Goal: Transaction & Acquisition: Purchase product/service

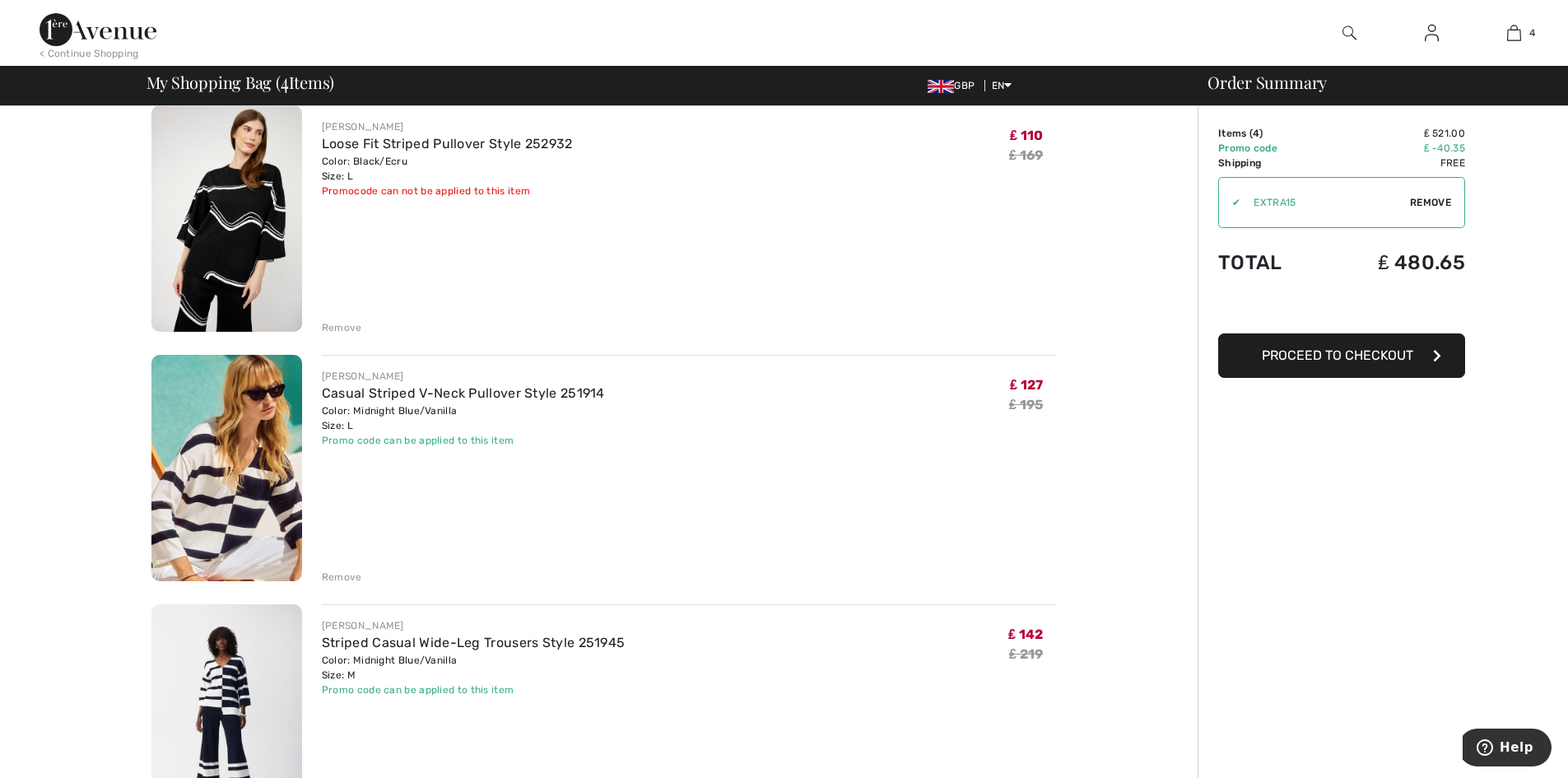
scroll to position [411, 0]
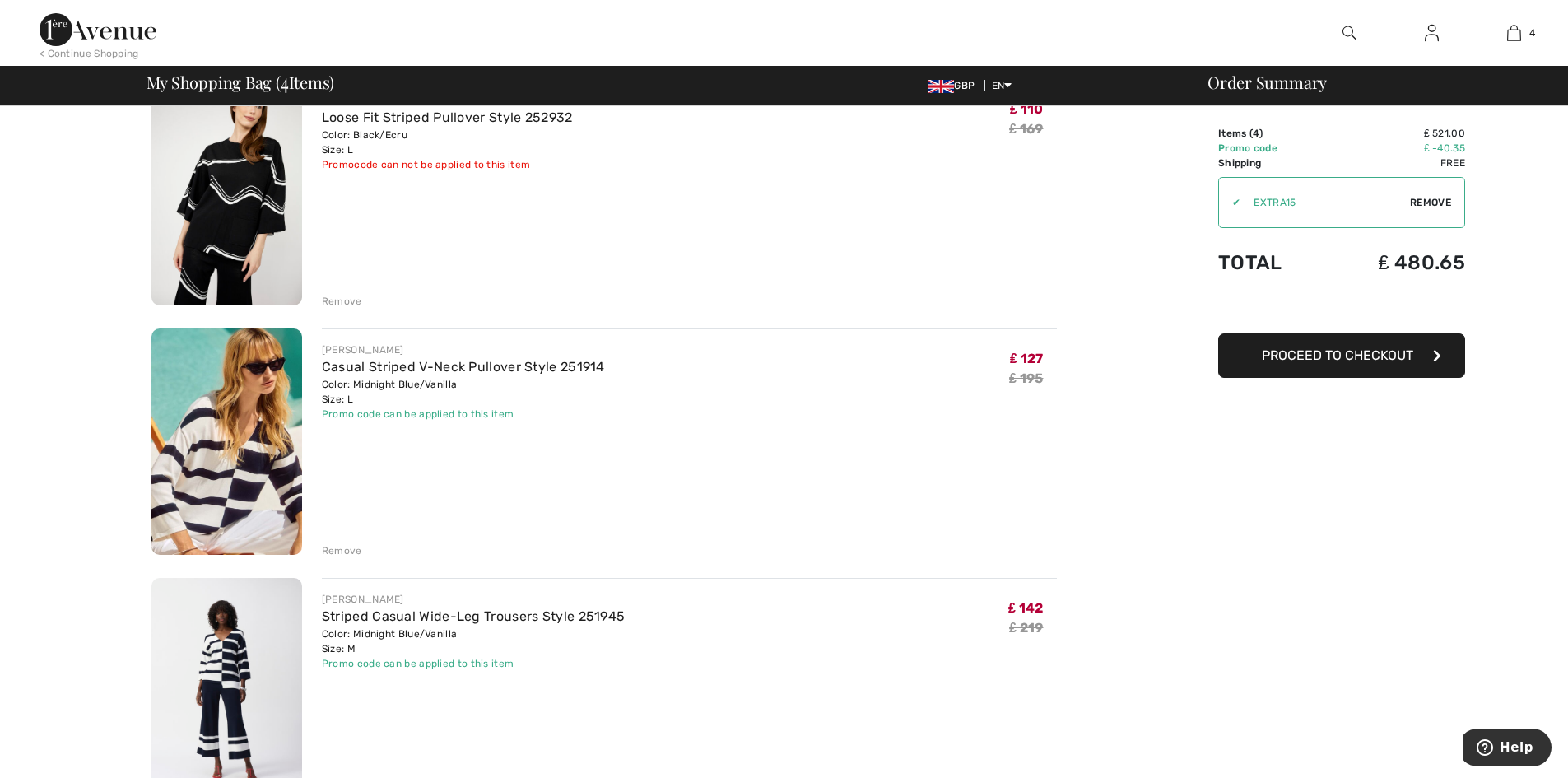
click at [345, 544] on div "Remove" at bounding box center [342, 550] width 40 height 15
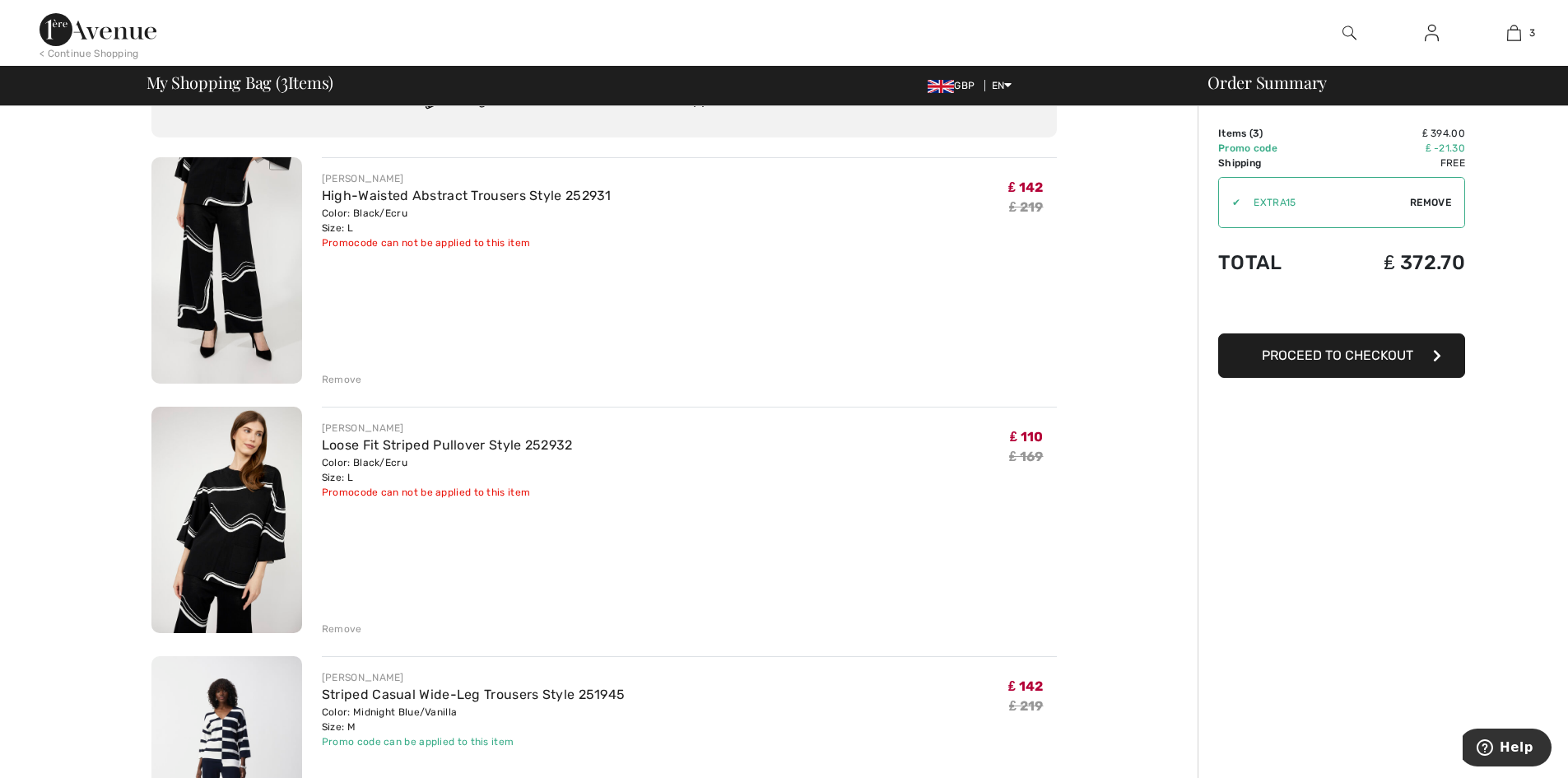
scroll to position [82, 0]
click at [338, 629] on div "Remove" at bounding box center [342, 630] width 40 height 15
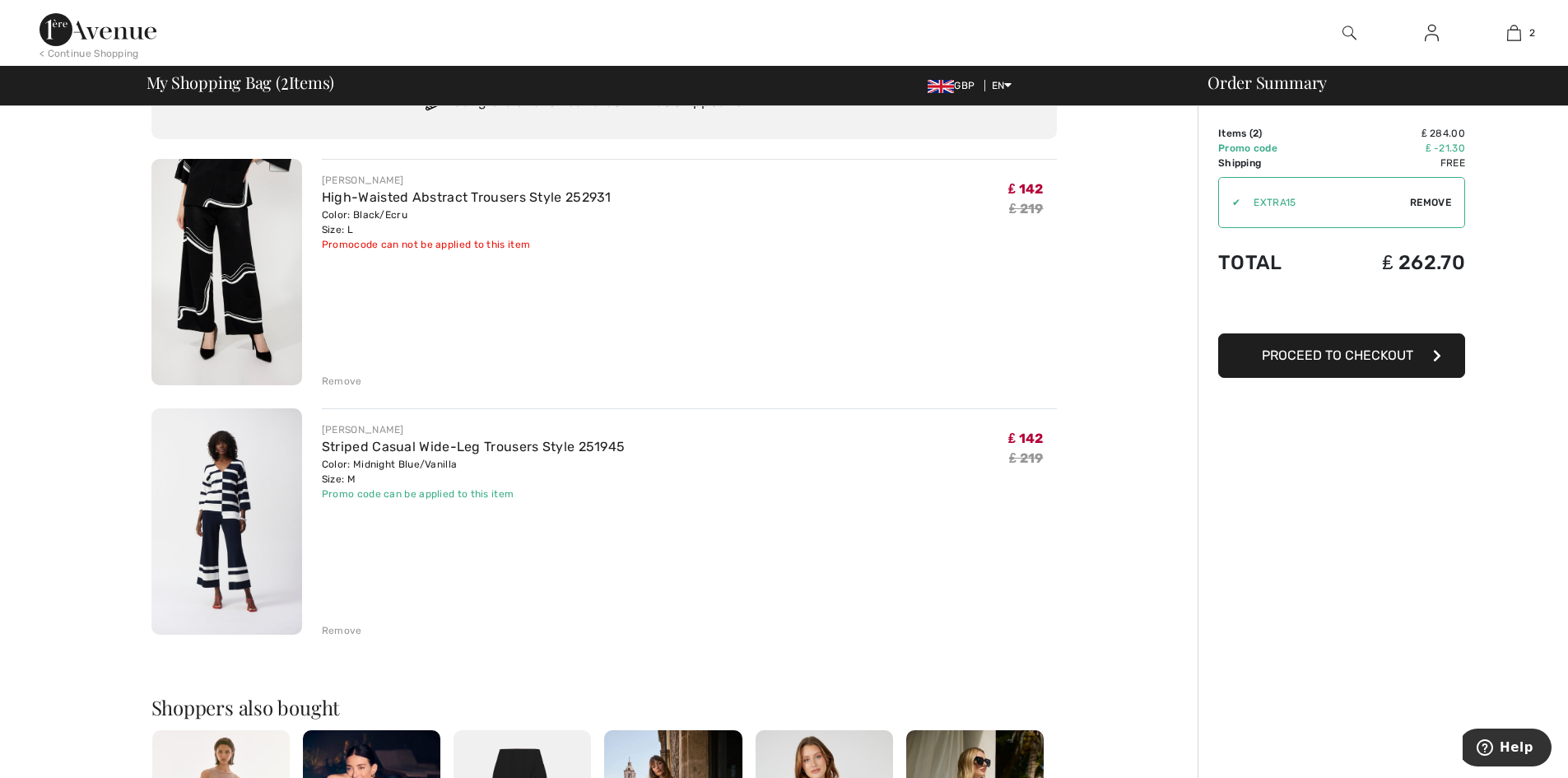
scroll to position [0, 0]
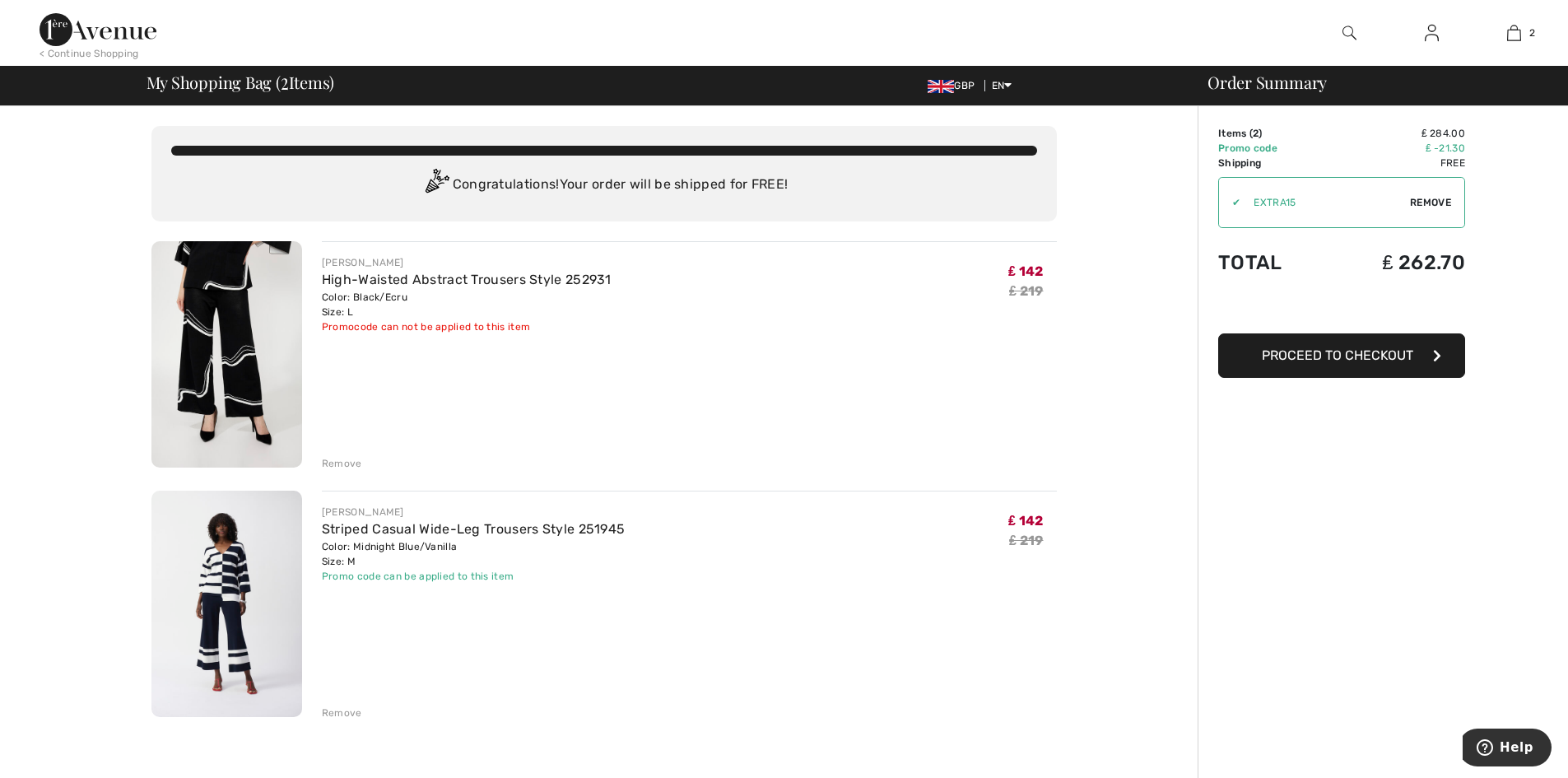
click at [342, 461] on div "Remove" at bounding box center [342, 463] width 40 height 15
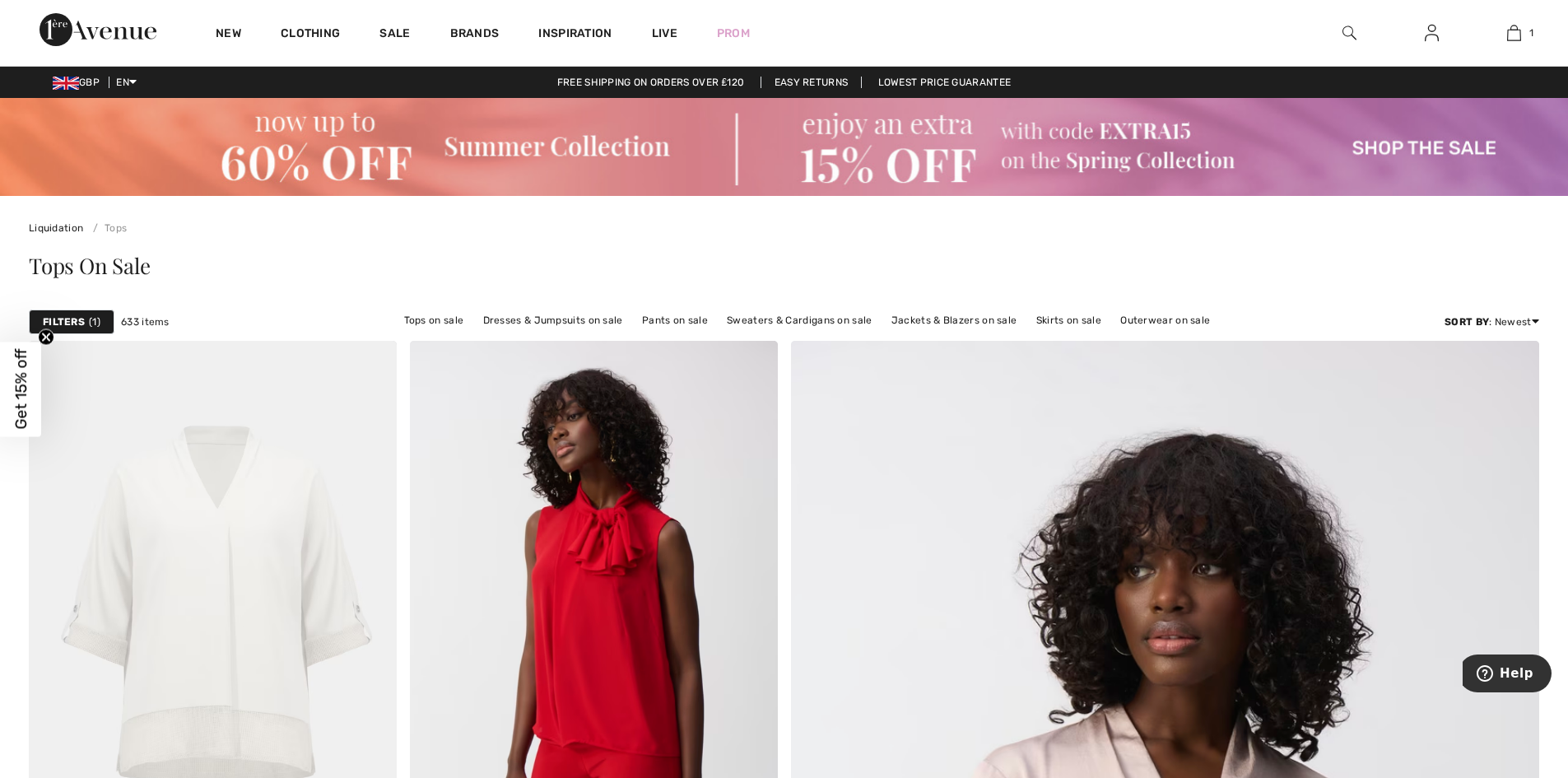
click at [1352, 25] on img at bounding box center [1350, 33] width 14 height 20
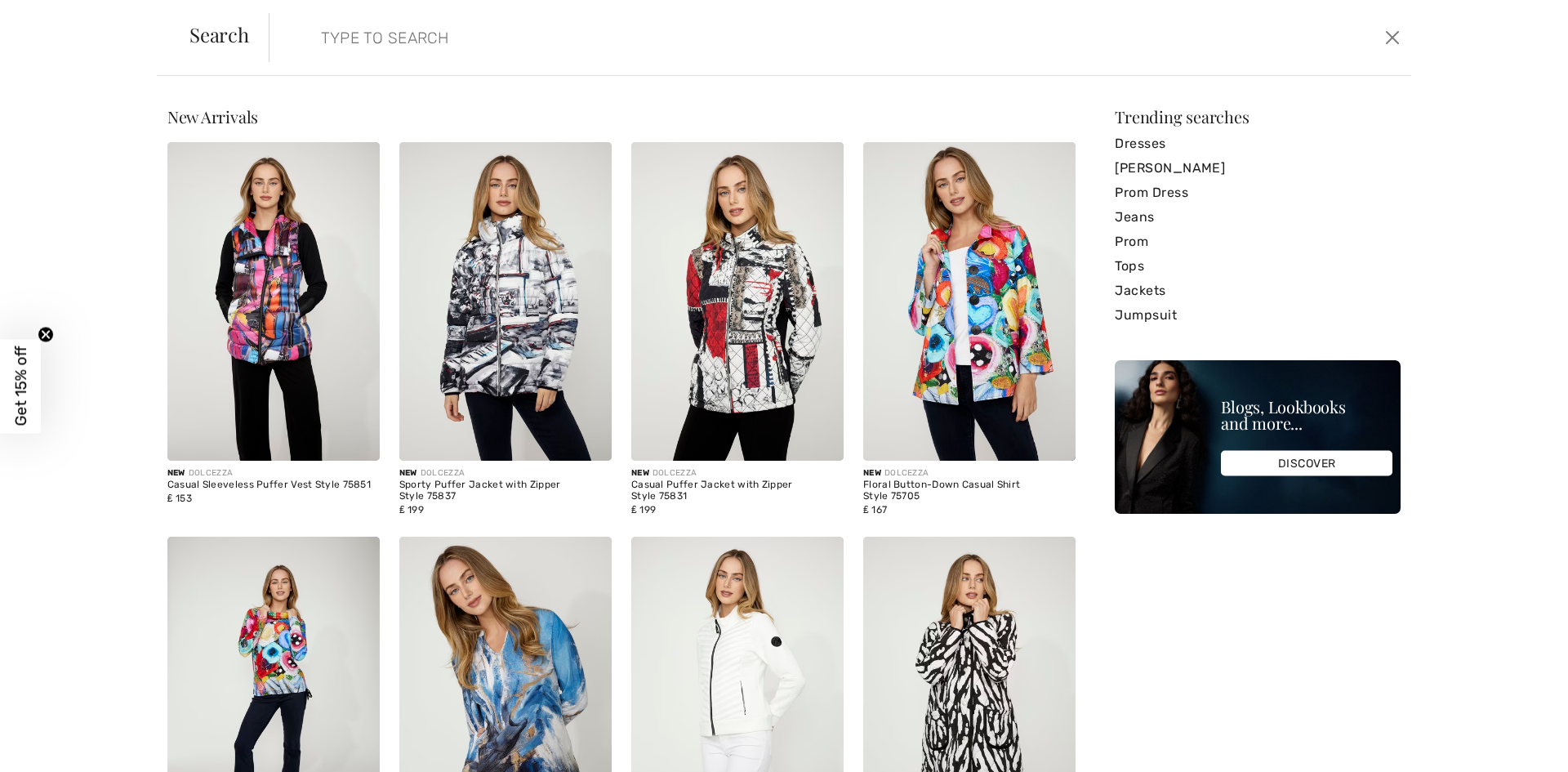
click at [441, 37] on input "search" at bounding box center [709, 37] width 803 height 49
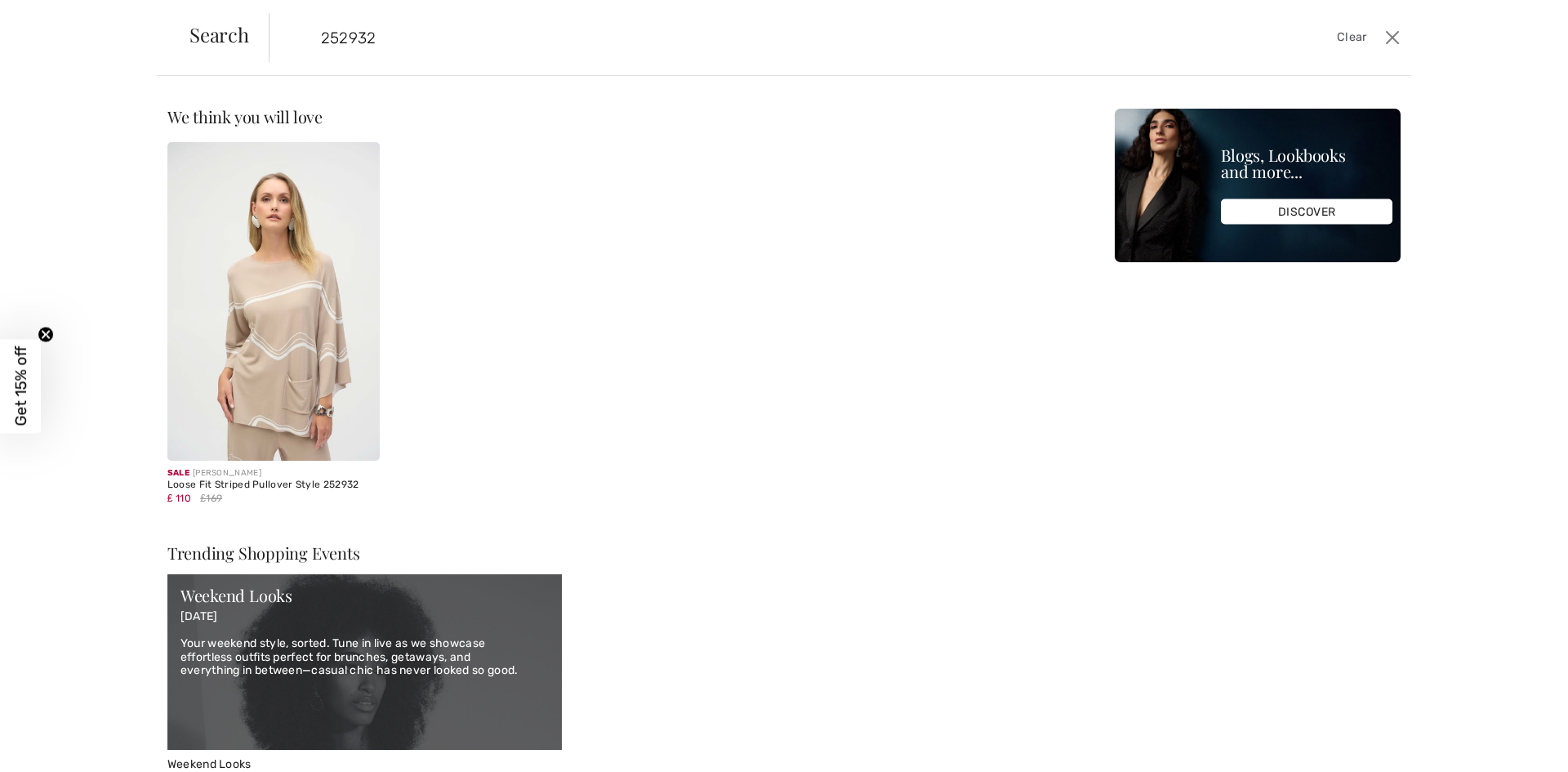
type input "252932"
click at [295, 307] on img at bounding box center [273, 302] width 212 height 319
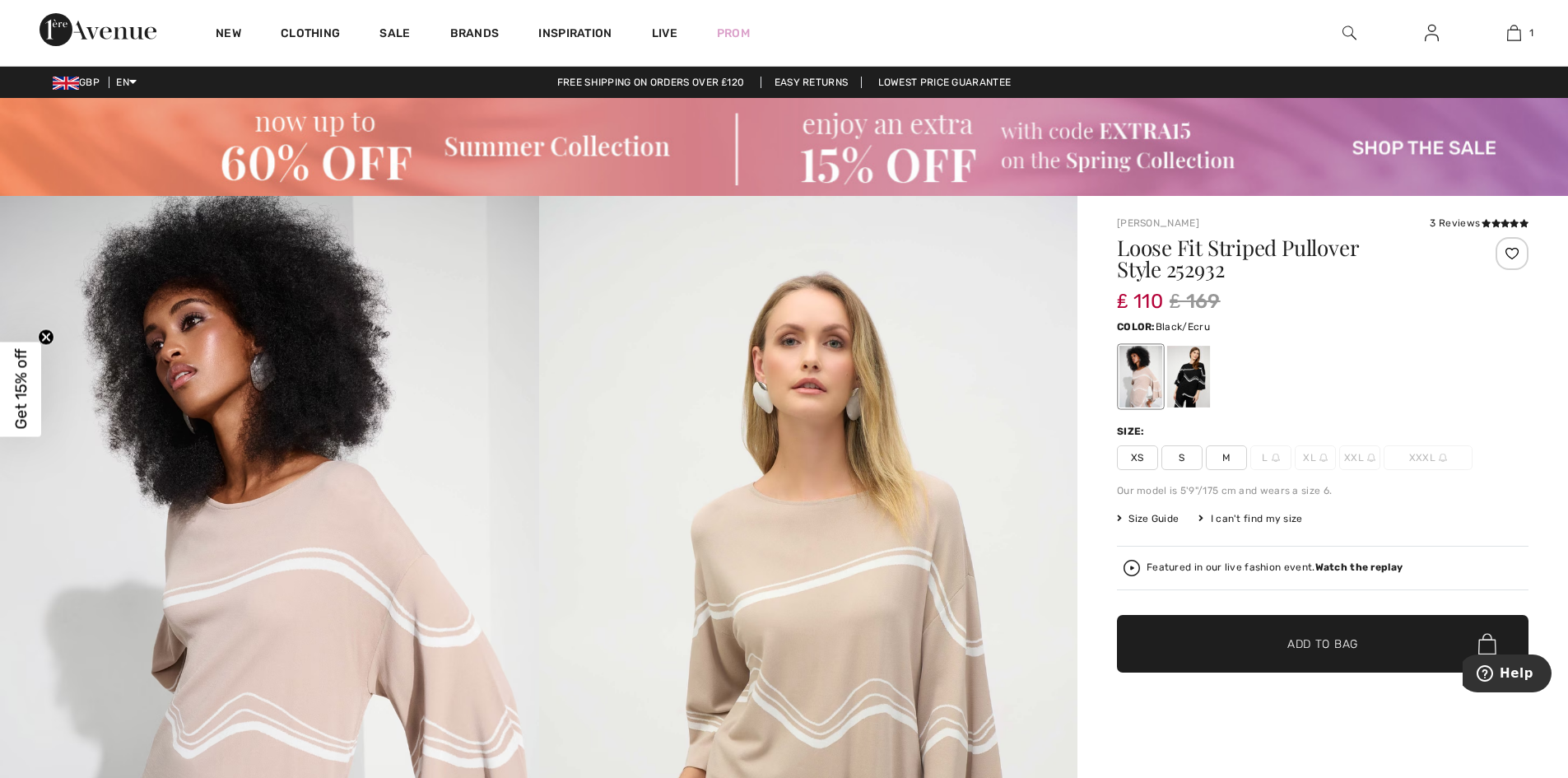
click at [1196, 374] on div at bounding box center [1189, 377] width 43 height 62
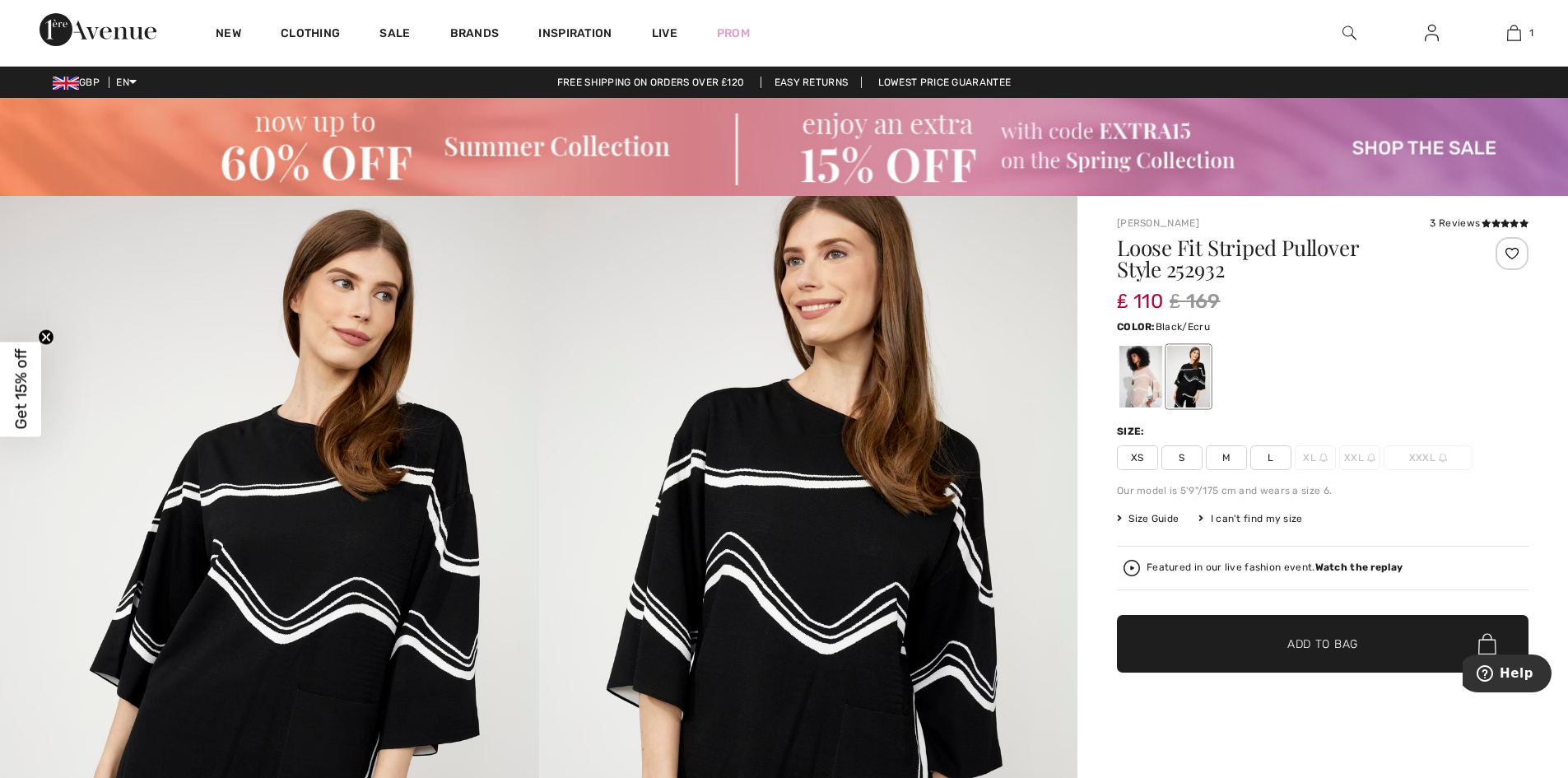
click at [1266, 455] on span "L" at bounding box center [1271, 458] width 41 height 25
click at [1259, 649] on span "✔ Added to Bag" at bounding box center [1298, 644] width 100 height 17
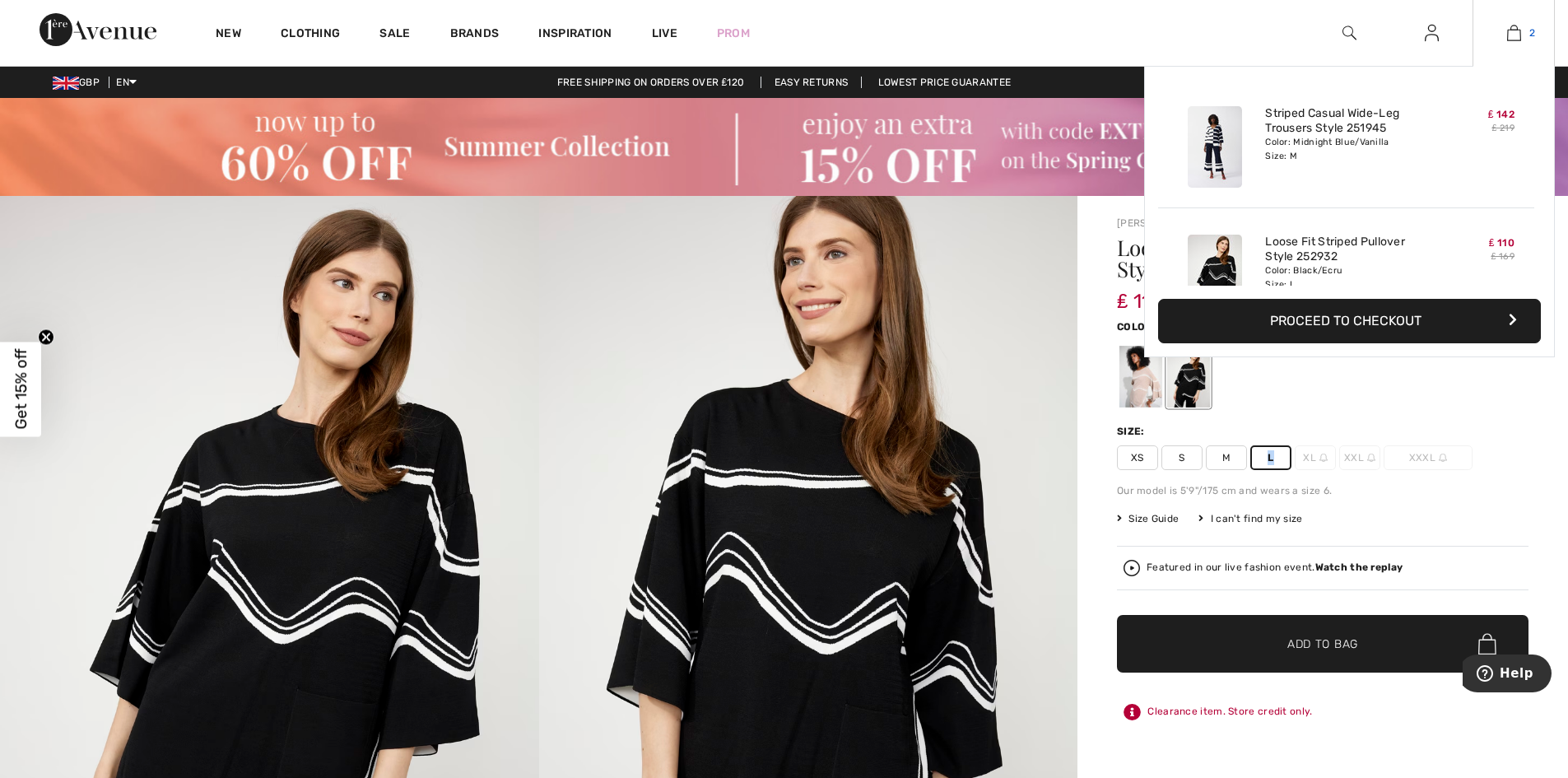
click at [1511, 30] on img at bounding box center [1514, 33] width 14 height 20
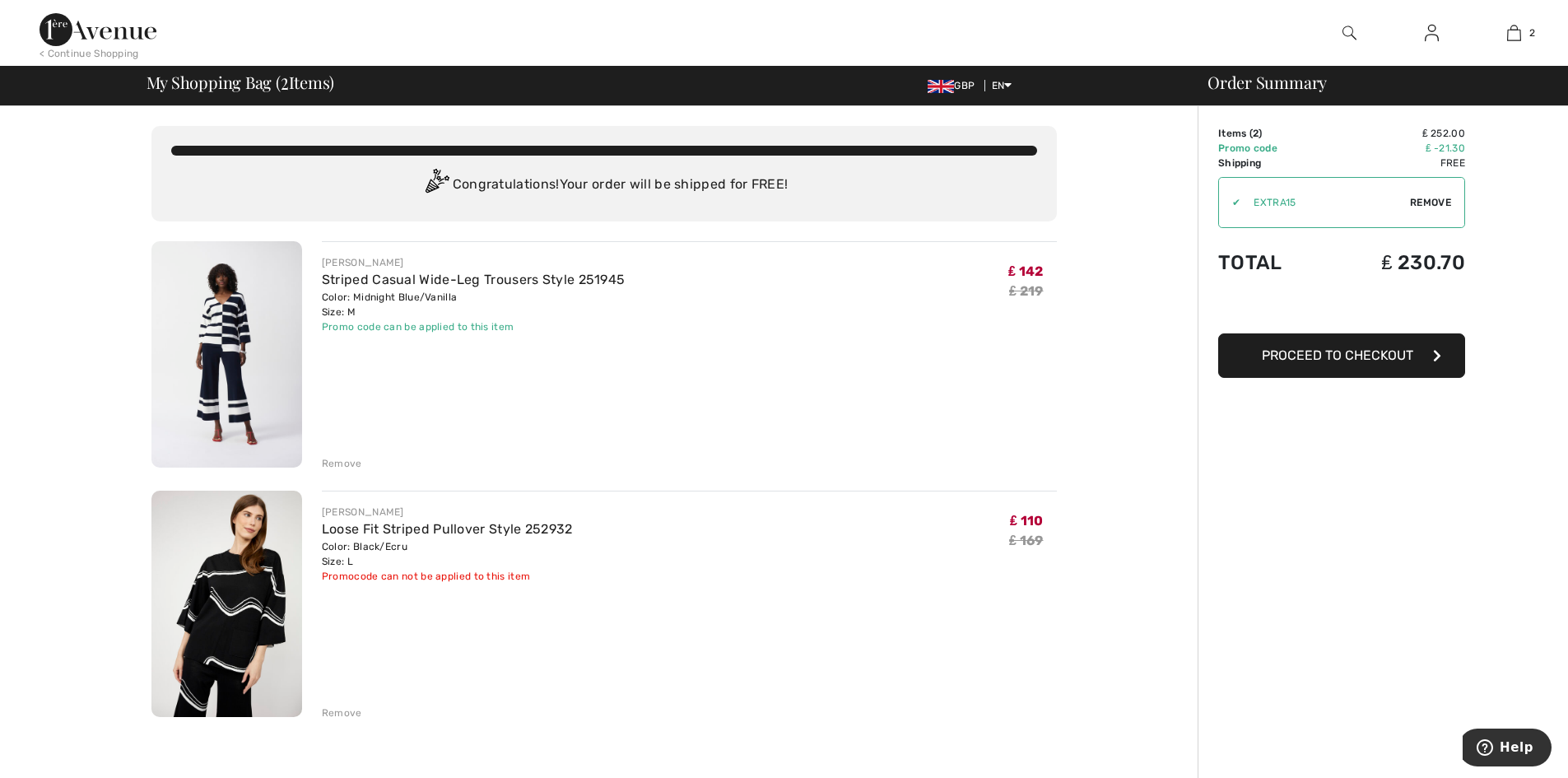
click at [343, 468] on div "Remove" at bounding box center [342, 463] width 40 height 15
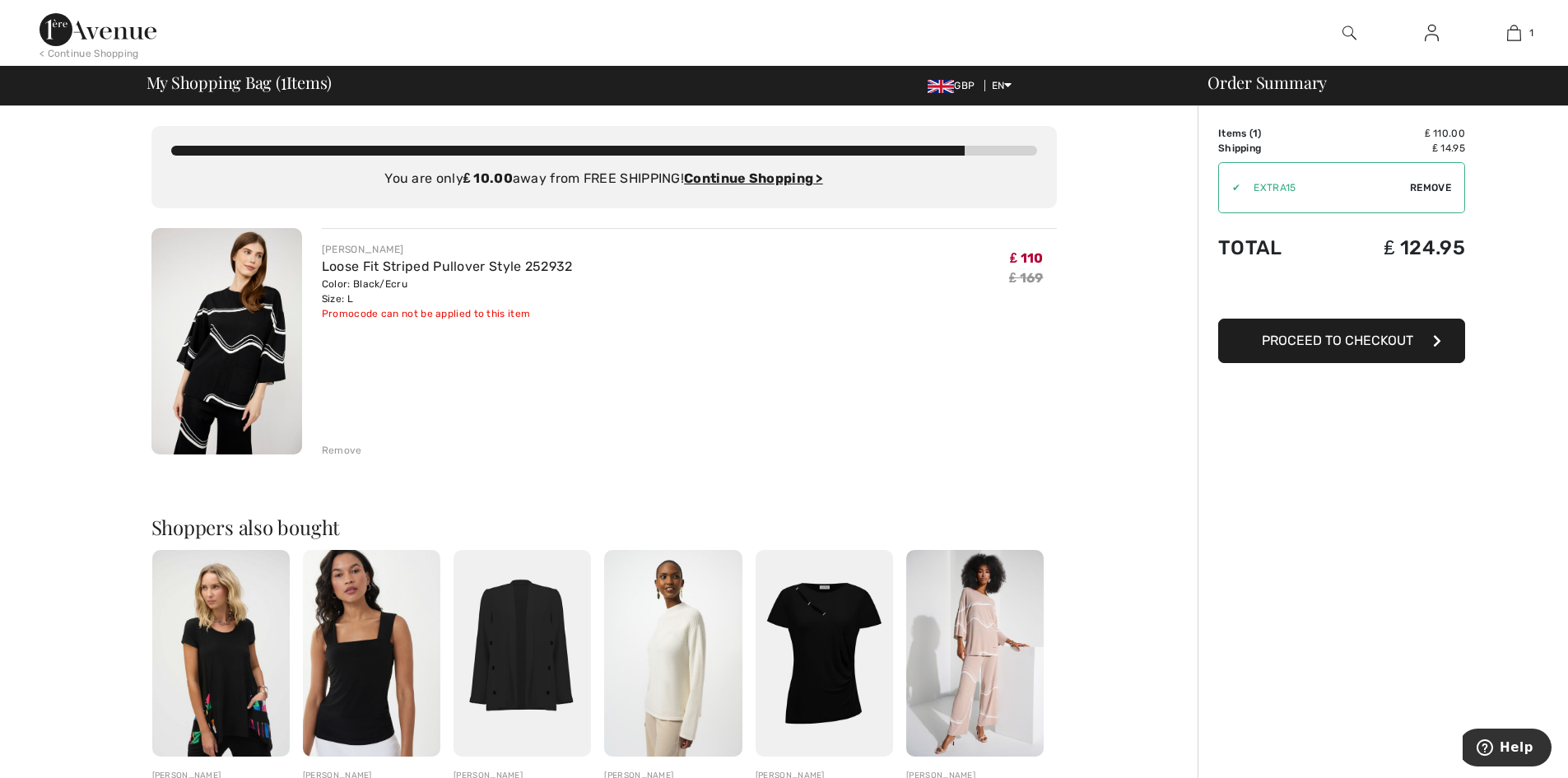
click at [1343, 40] on img at bounding box center [1350, 33] width 14 height 20
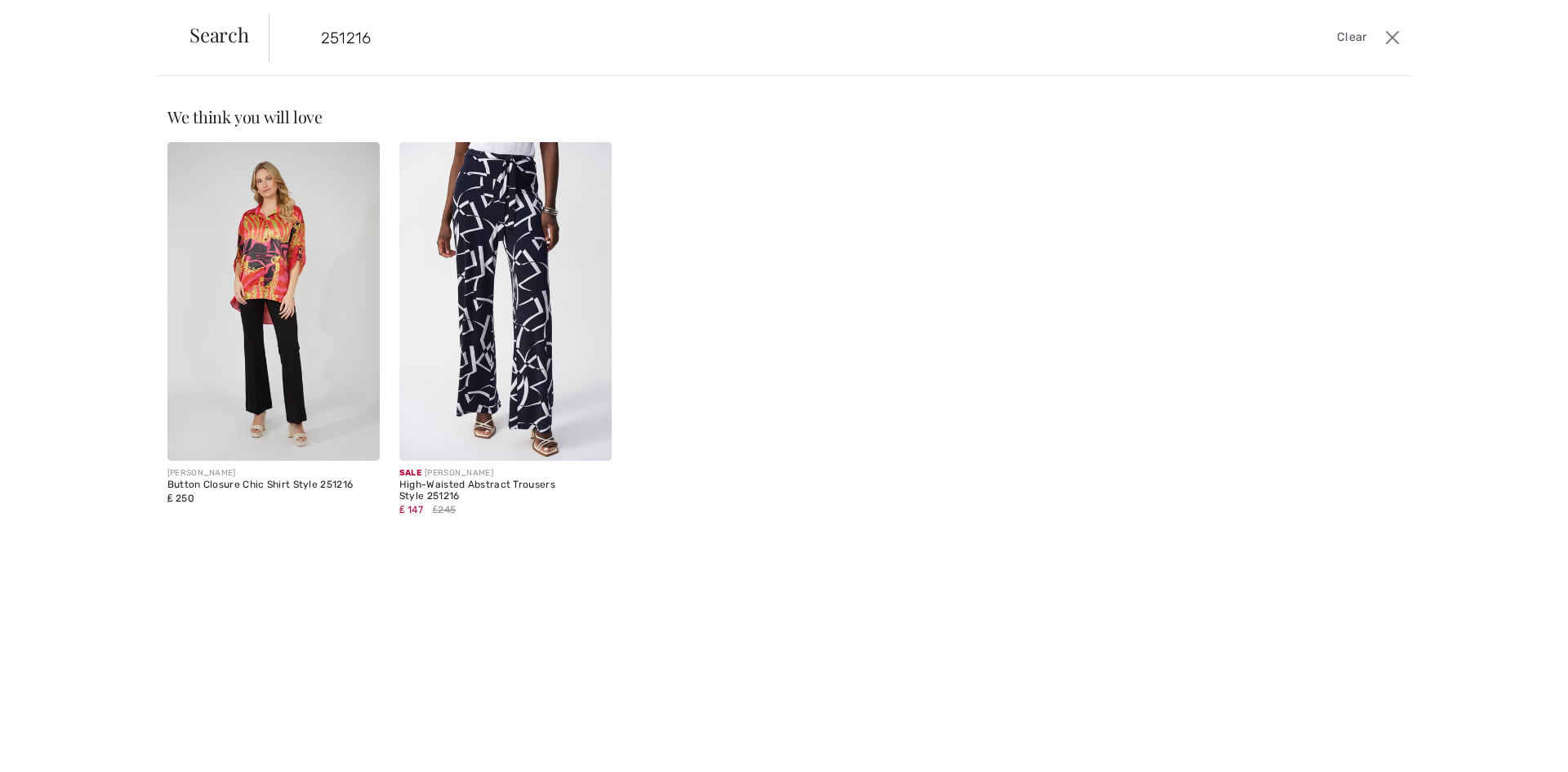
type input "251216"
click at [489, 288] on img at bounding box center [505, 302] width 212 height 319
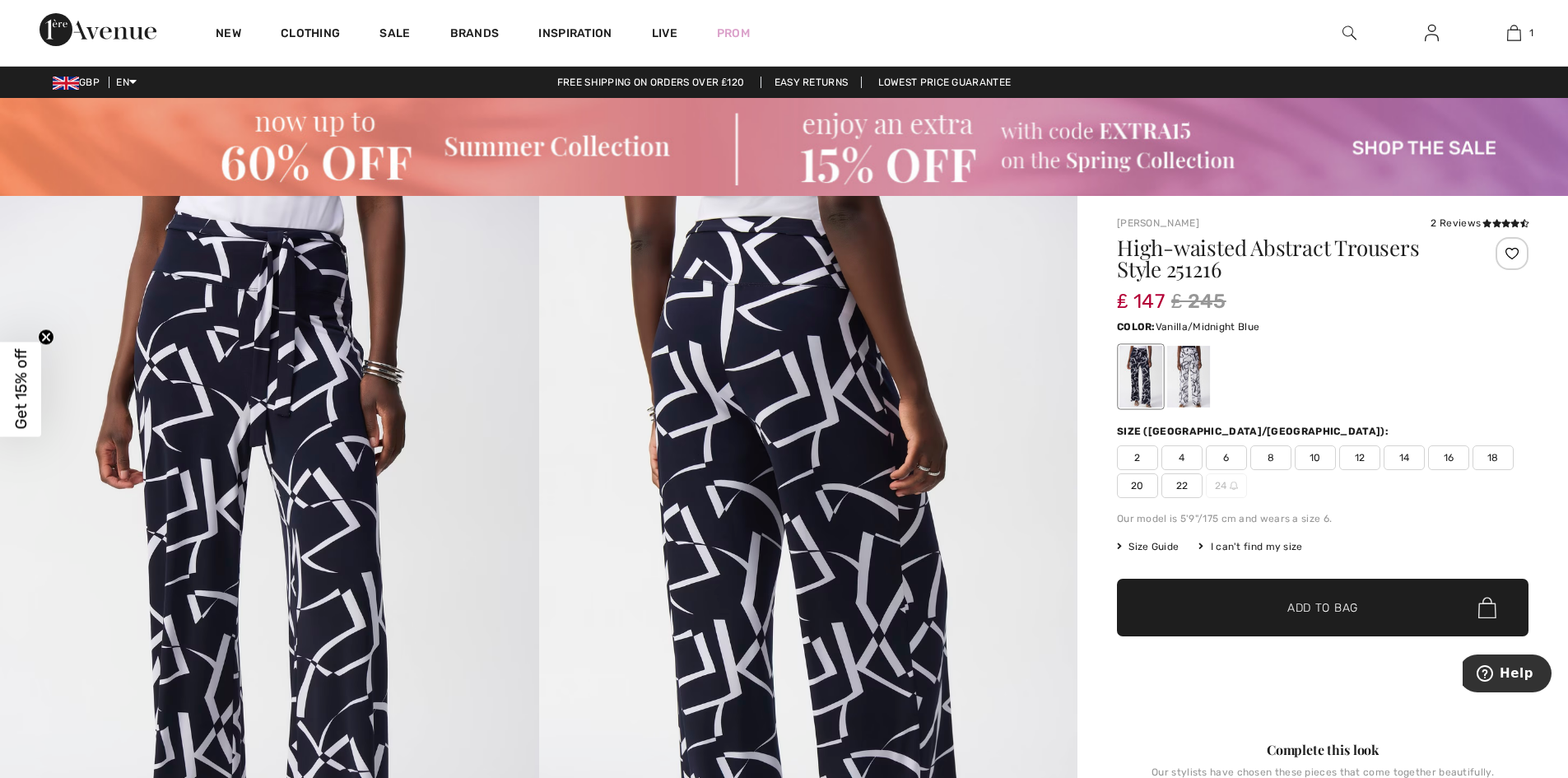
click at [1180, 380] on div at bounding box center [1189, 377] width 43 height 62
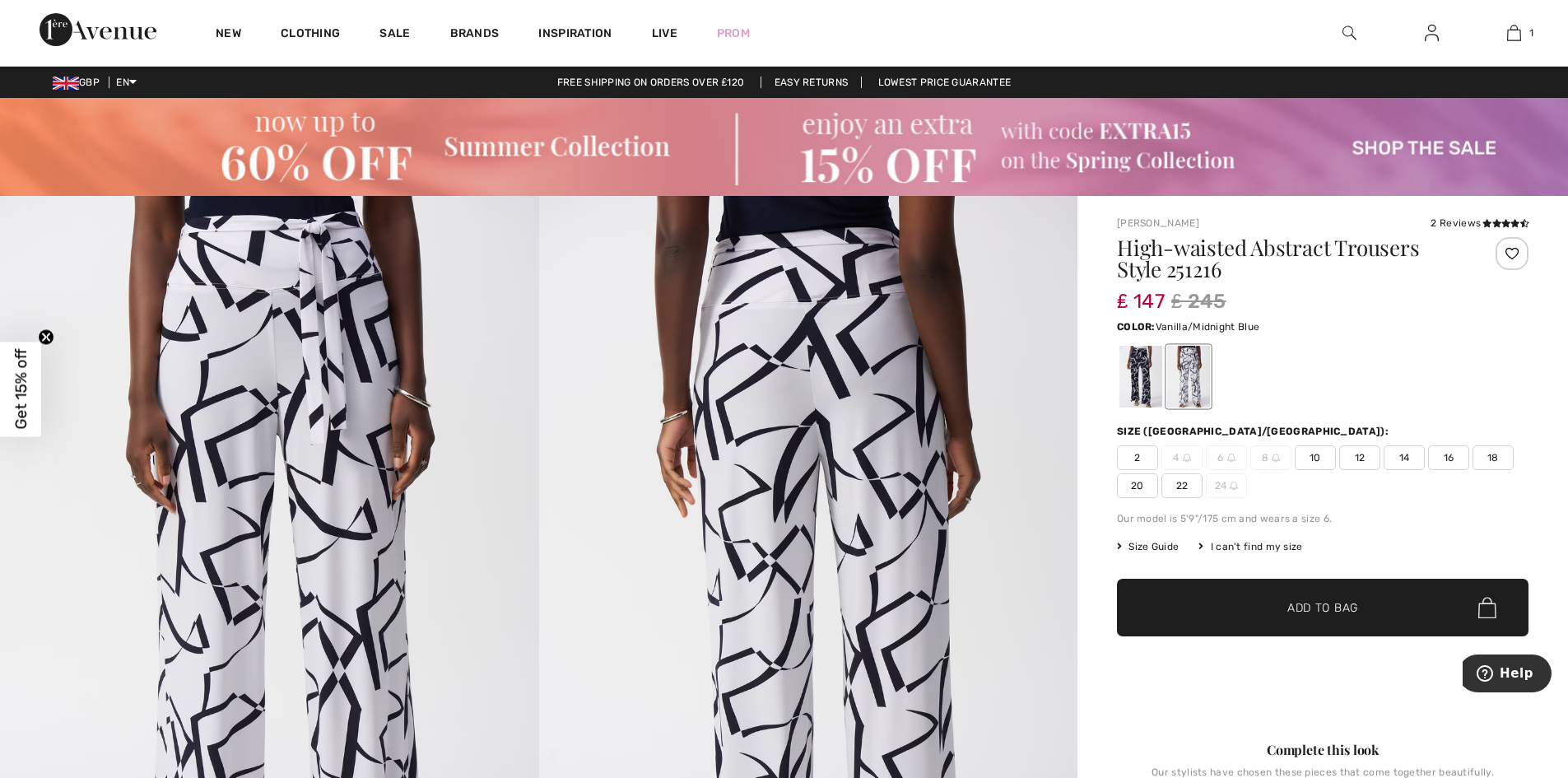
click at [1147, 549] on span "Size Guide" at bounding box center [1148, 546] width 62 height 15
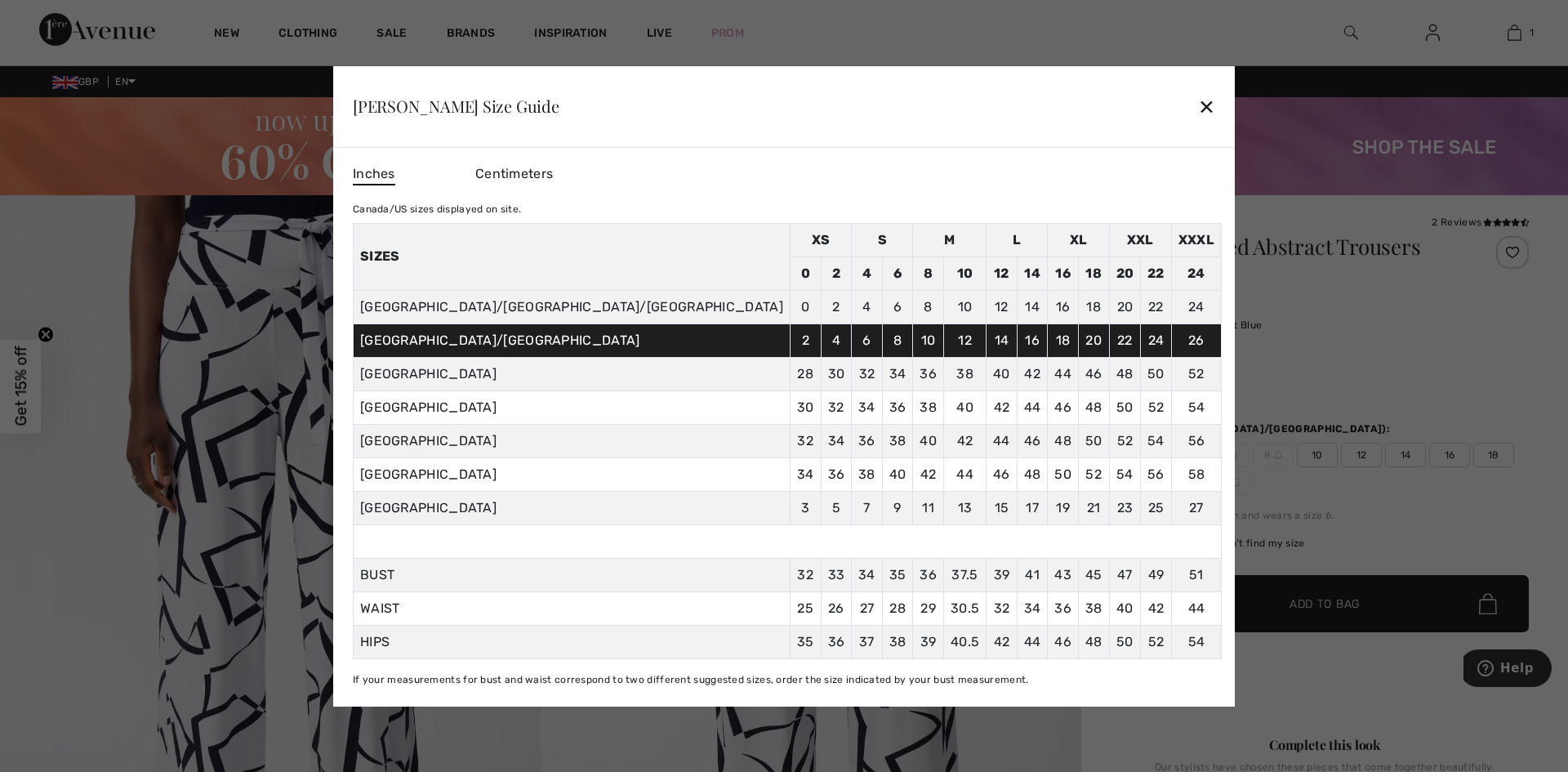
click at [1198, 106] on div "✕" at bounding box center [1206, 107] width 17 height 34
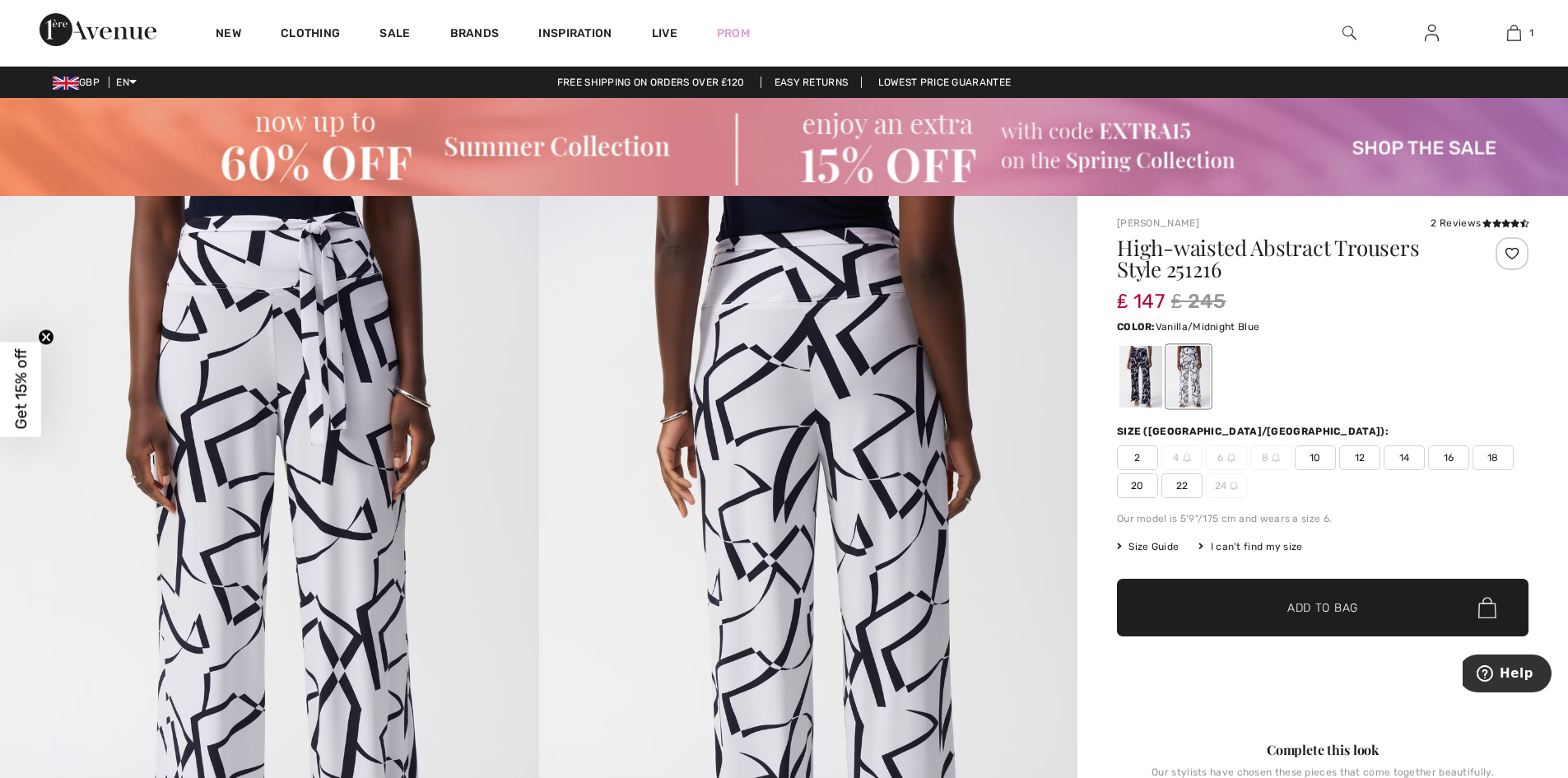
click at [1397, 457] on span "14" at bounding box center [1405, 458] width 41 height 25
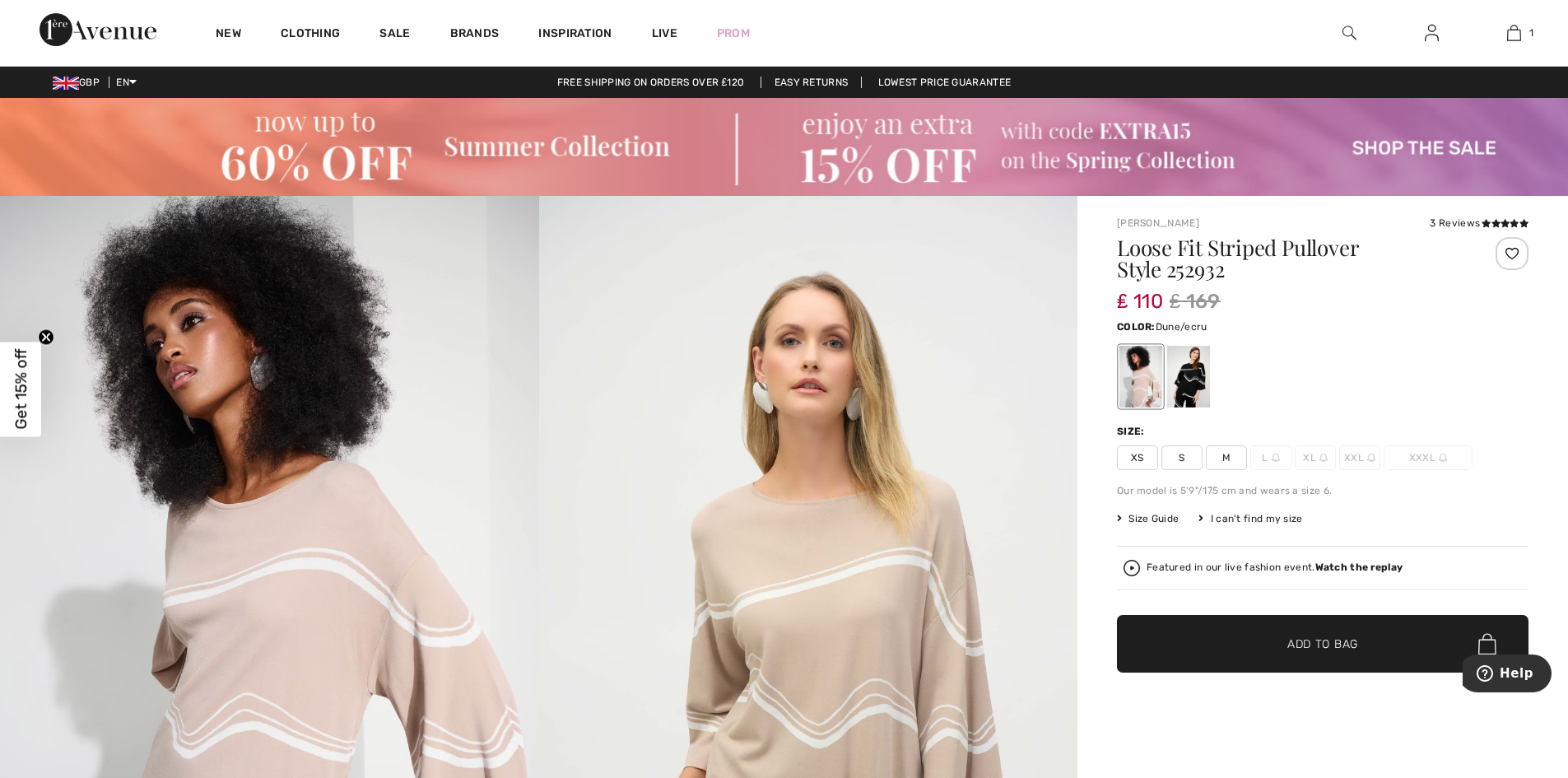
click at [1344, 34] on img at bounding box center [1350, 33] width 14 height 20
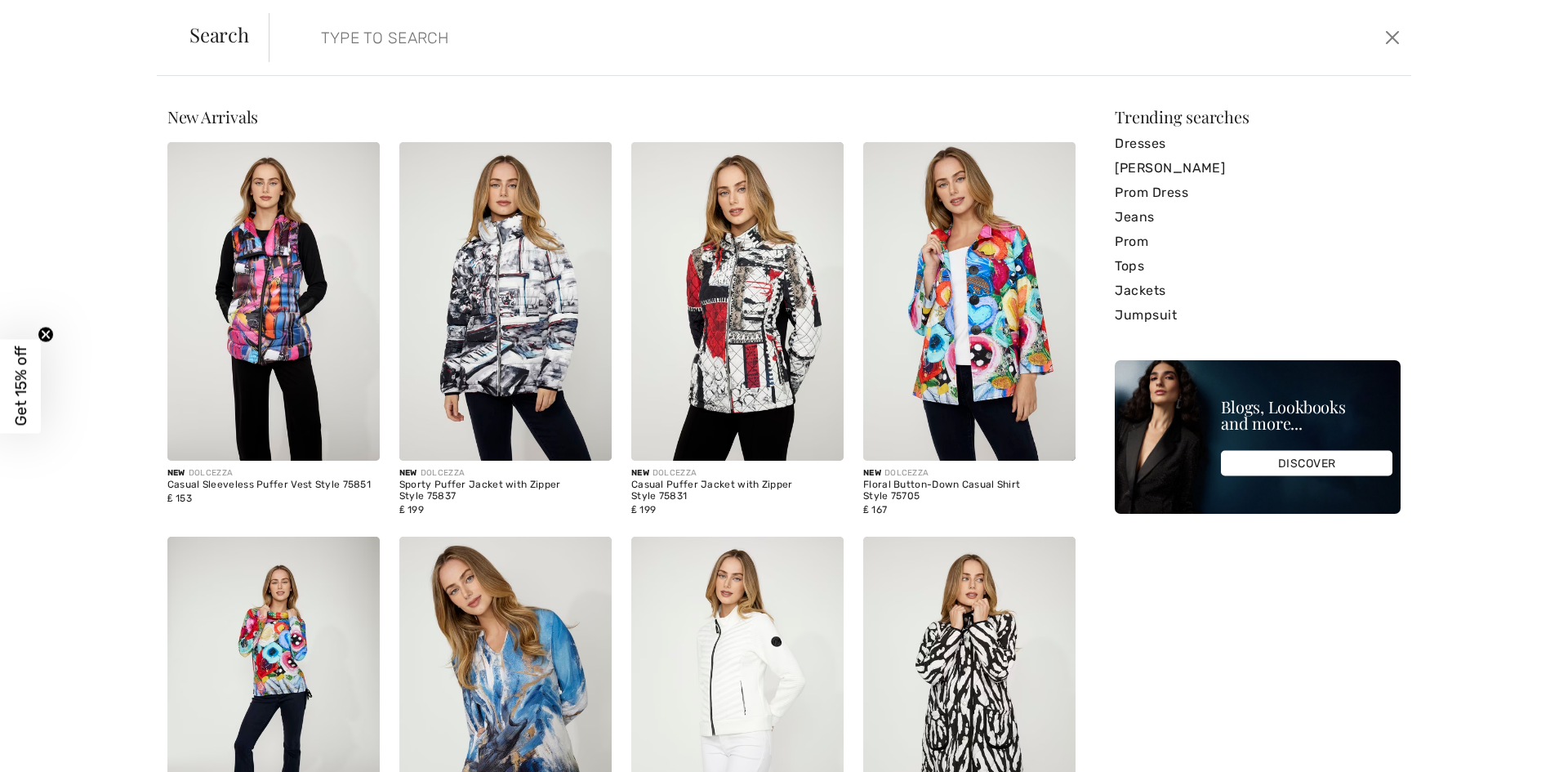
click at [434, 43] on input "search" at bounding box center [709, 37] width 803 height 49
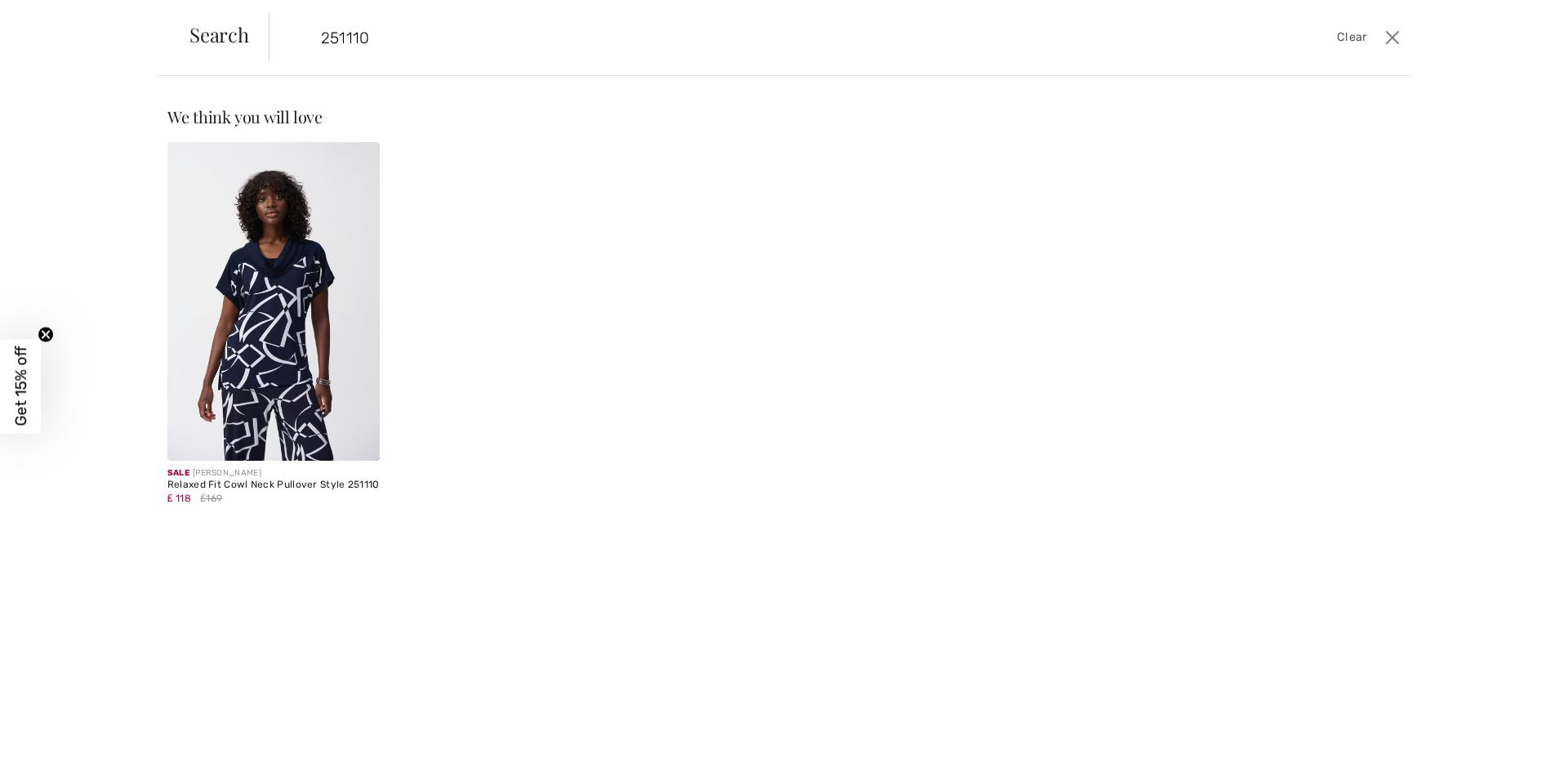
type input "251110"
click at [277, 353] on img at bounding box center [273, 302] width 212 height 319
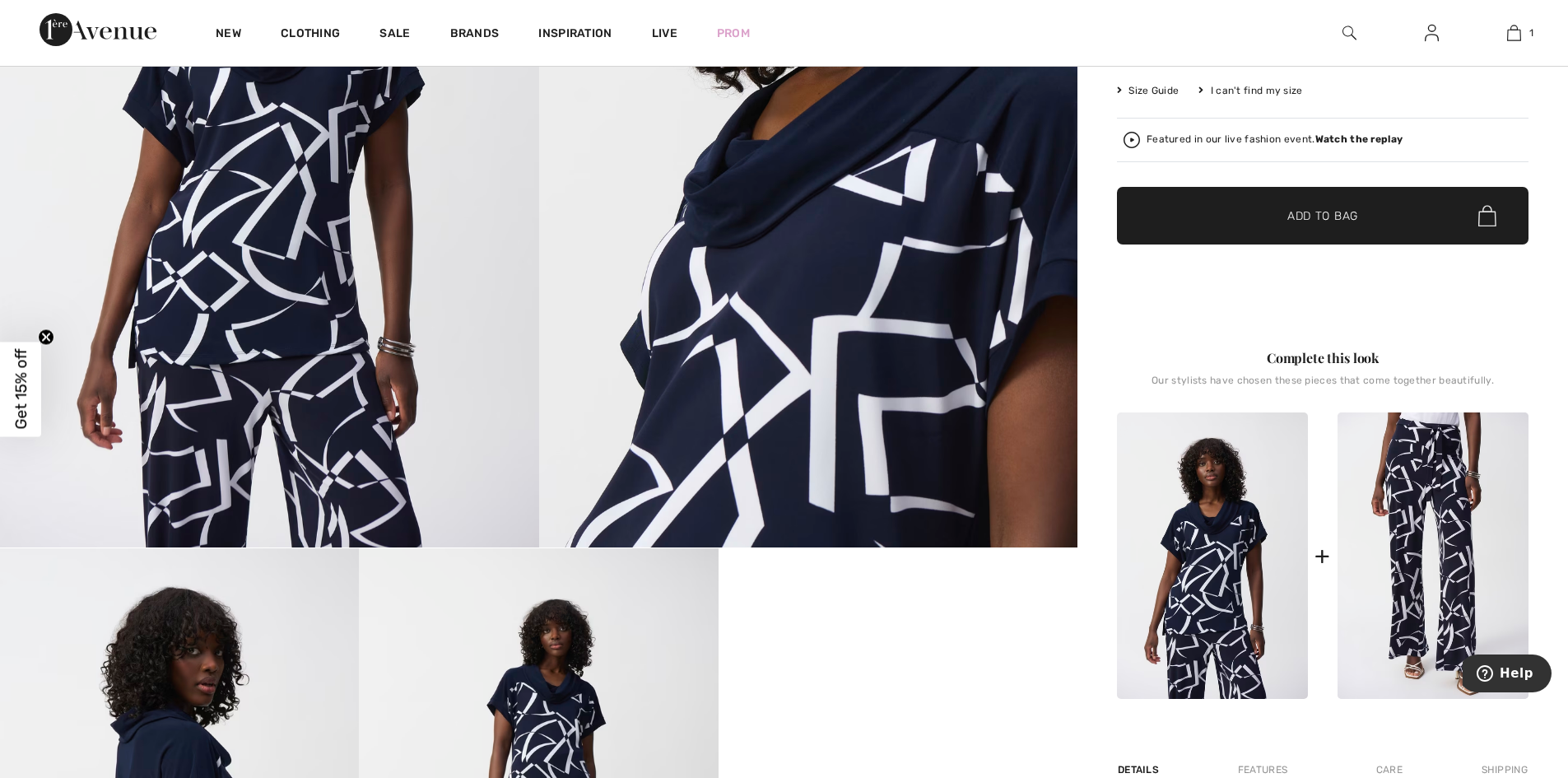
scroll to position [494, 0]
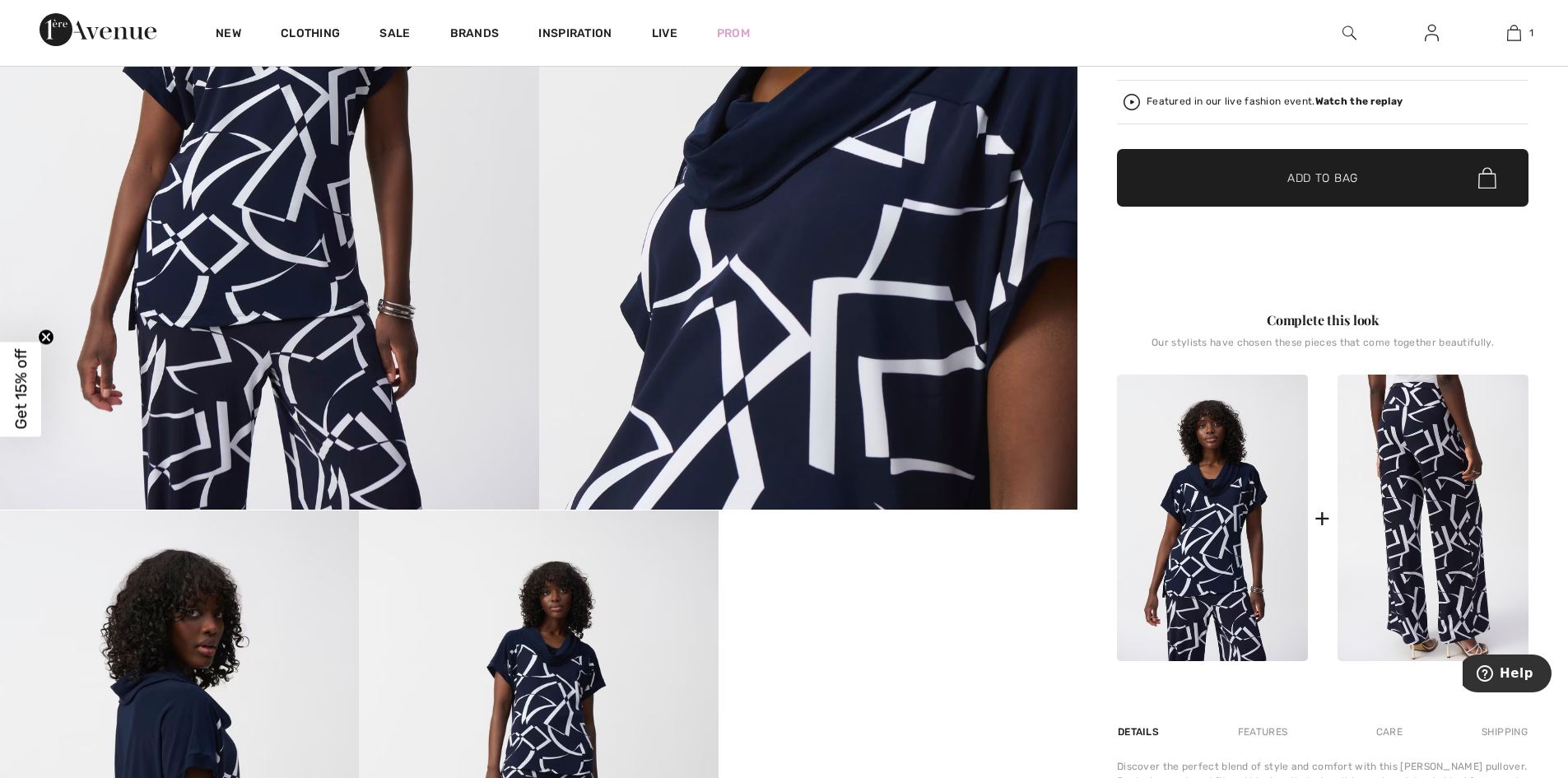
click at [1447, 562] on img at bounding box center [1433, 518] width 191 height 287
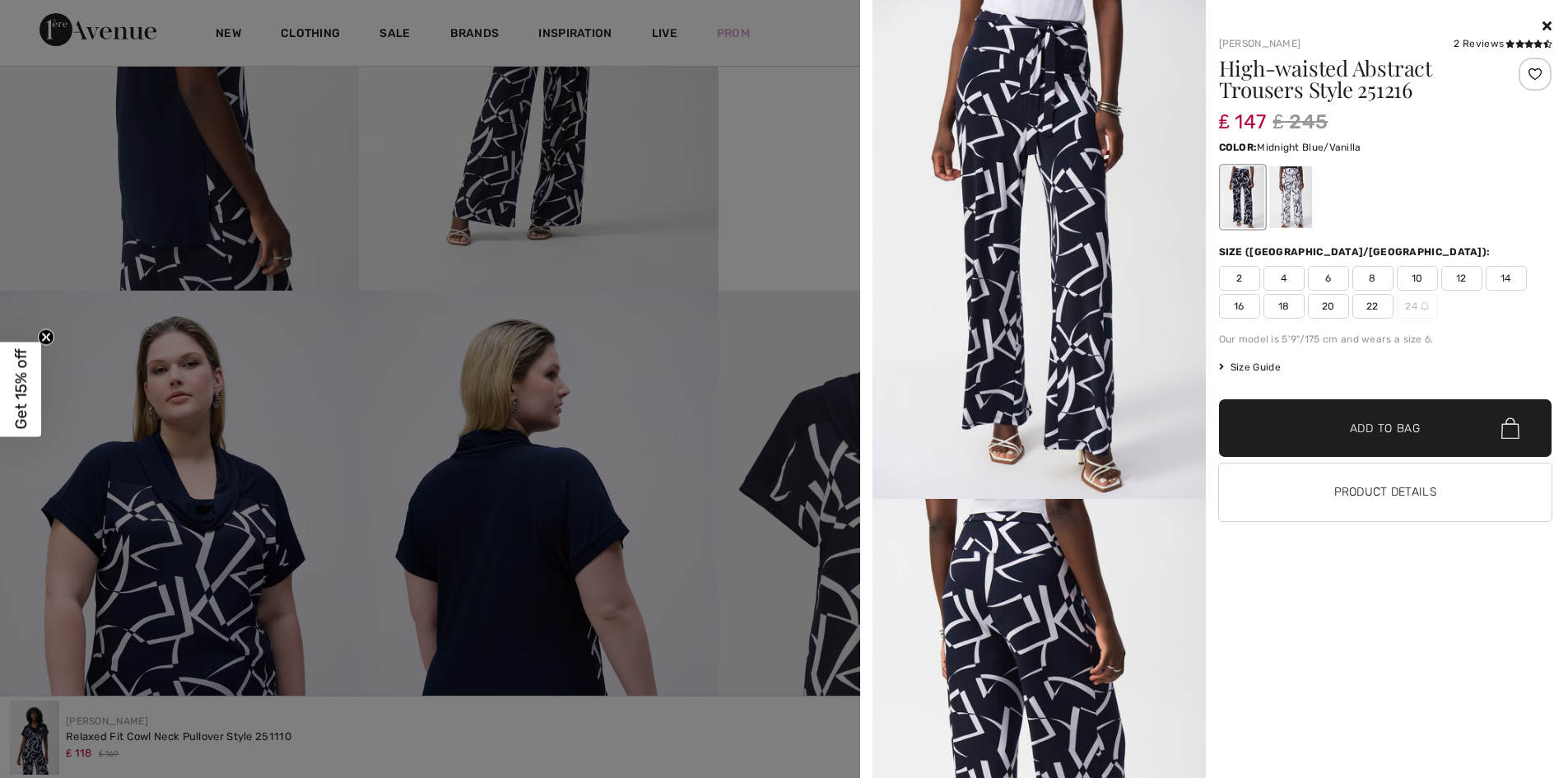
scroll to position [1235, 0]
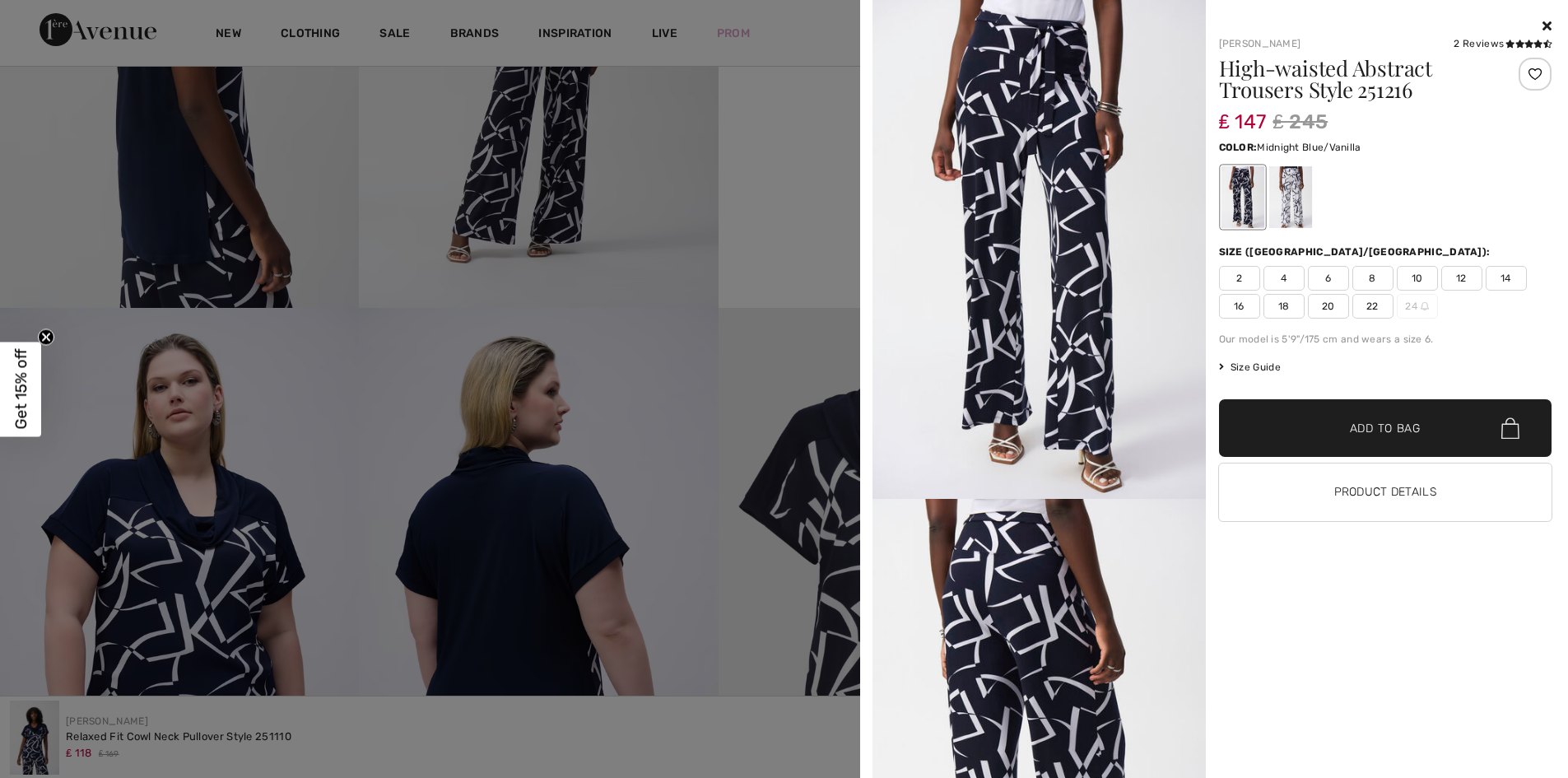
click at [1545, 24] on icon at bounding box center [1547, 25] width 9 height 13
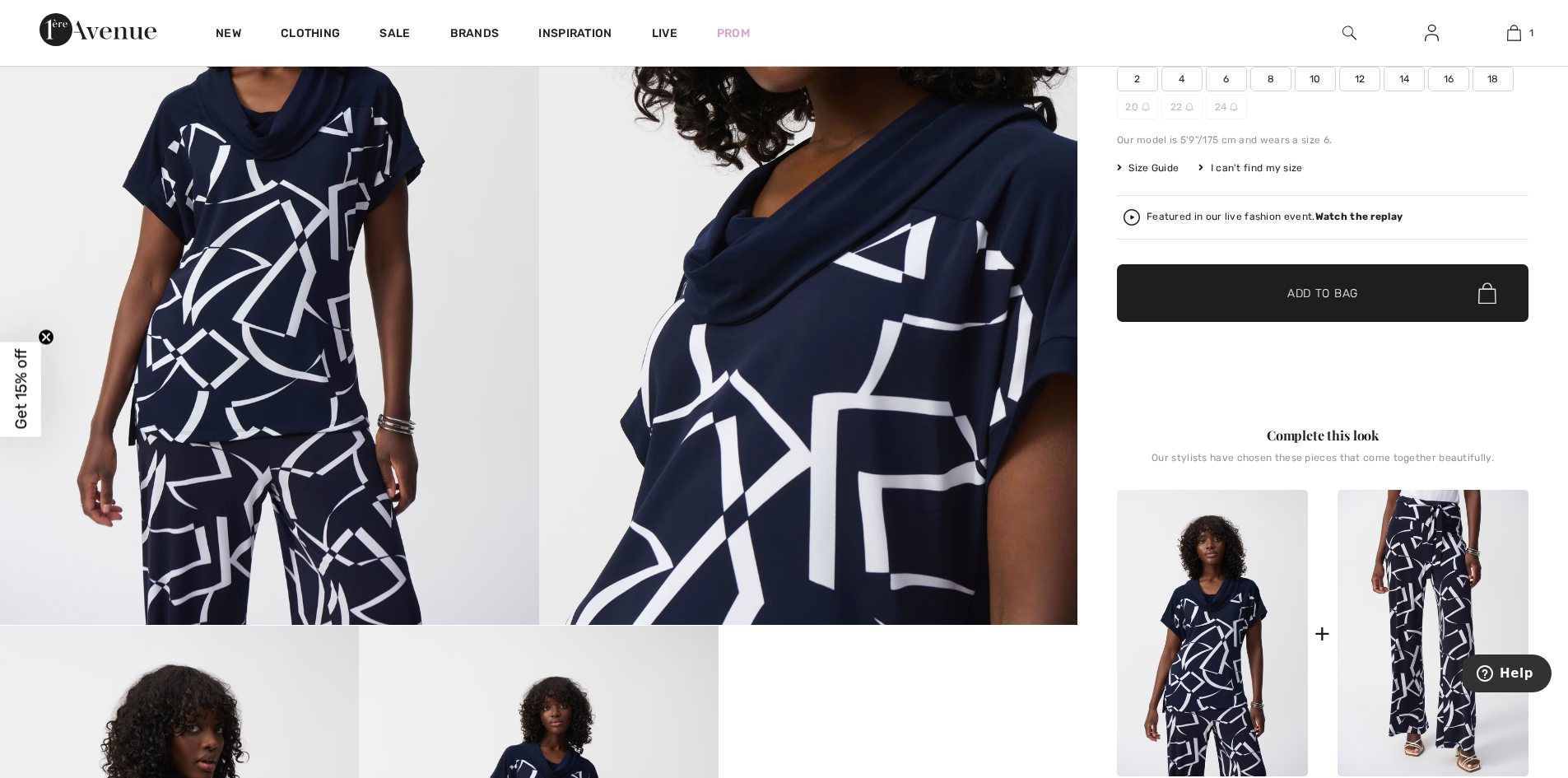
scroll to position [330, 0]
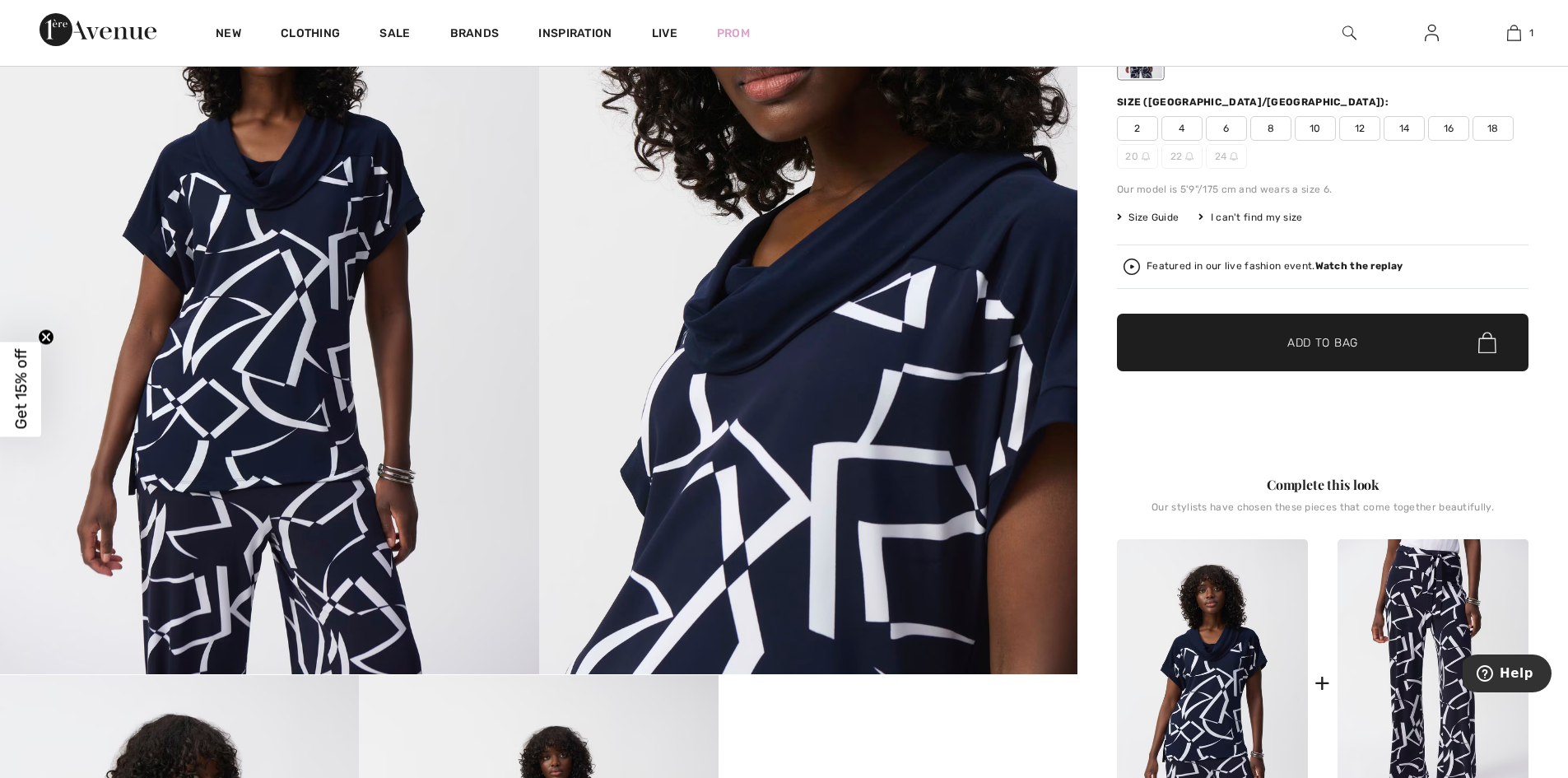
click at [1346, 35] on img at bounding box center [1350, 33] width 14 height 20
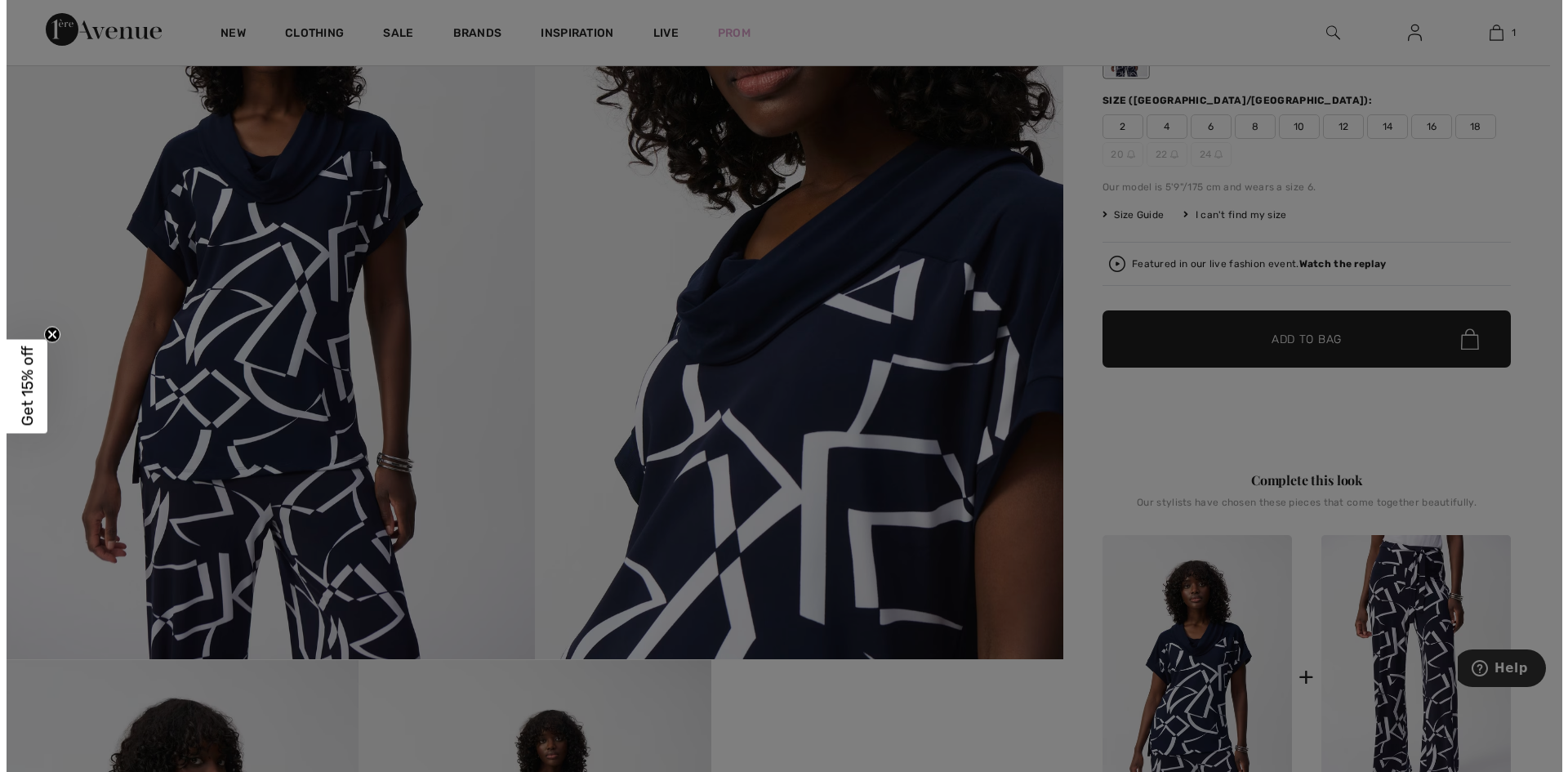
scroll to position [327, 0]
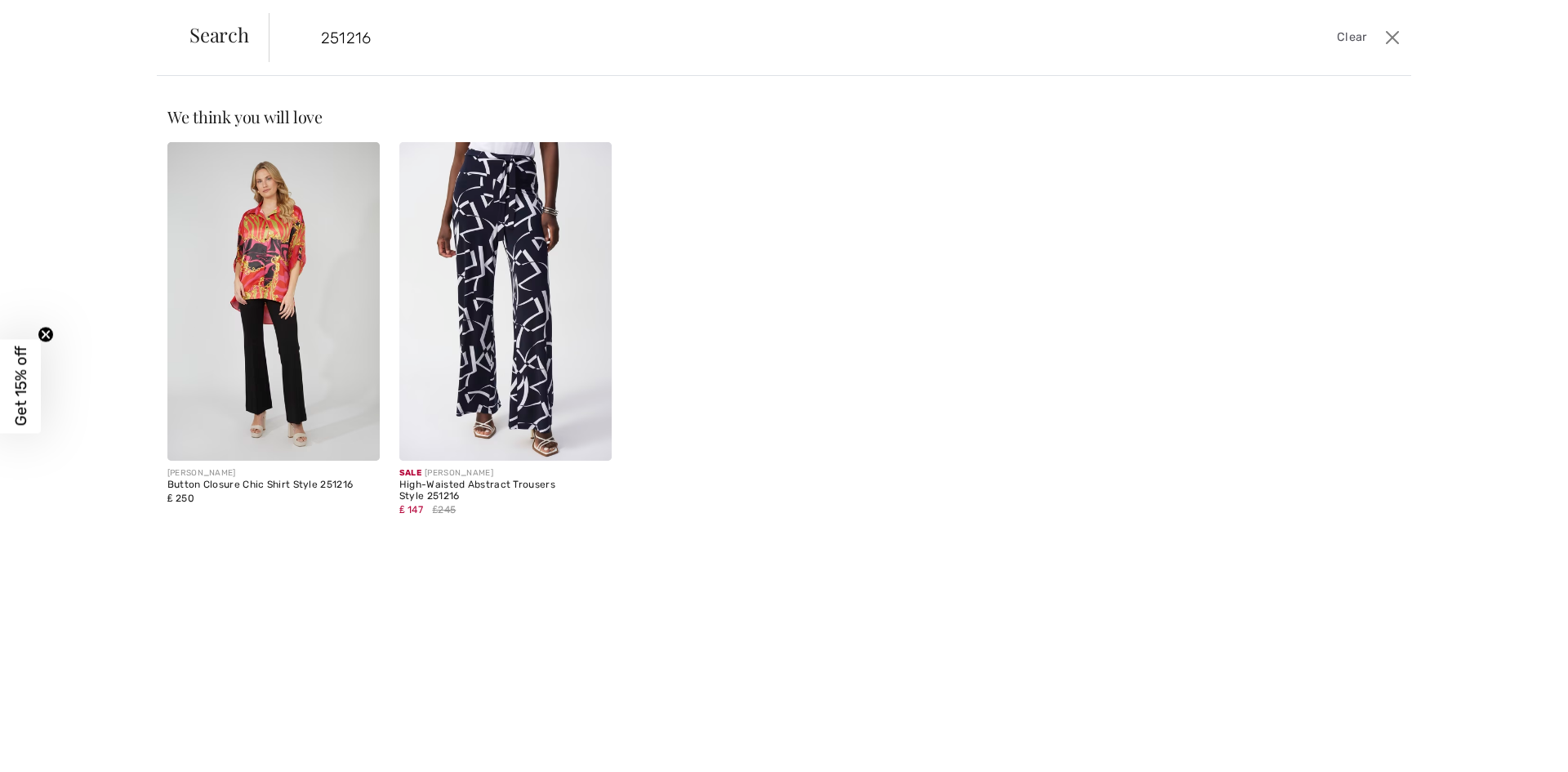
type input "251216"
click at [537, 338] on img at bounding box center [505, 302] width 212 height 319
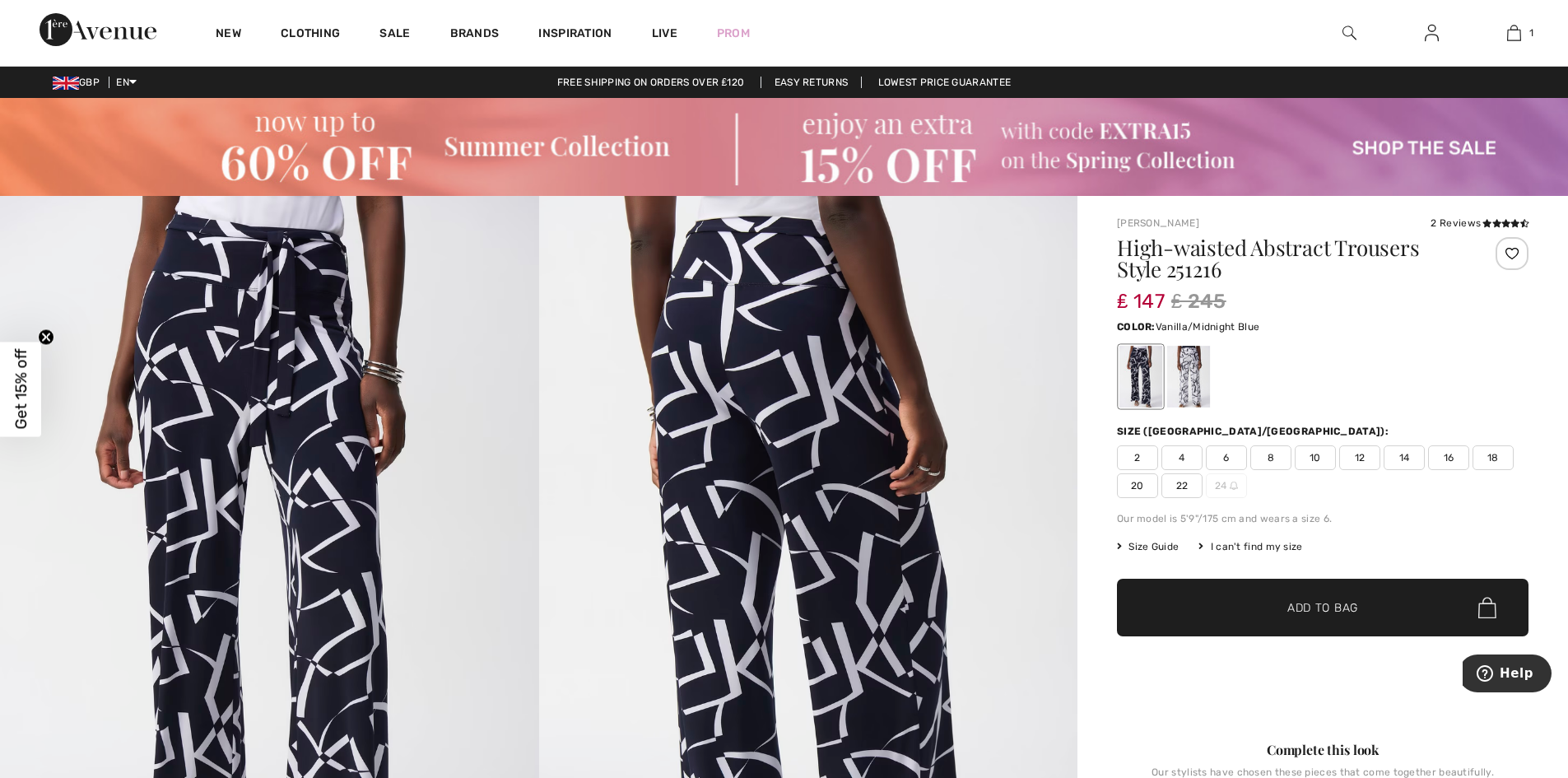
click at [1193, 378] on div at bounding box center [1189, 377] width 43 height 62
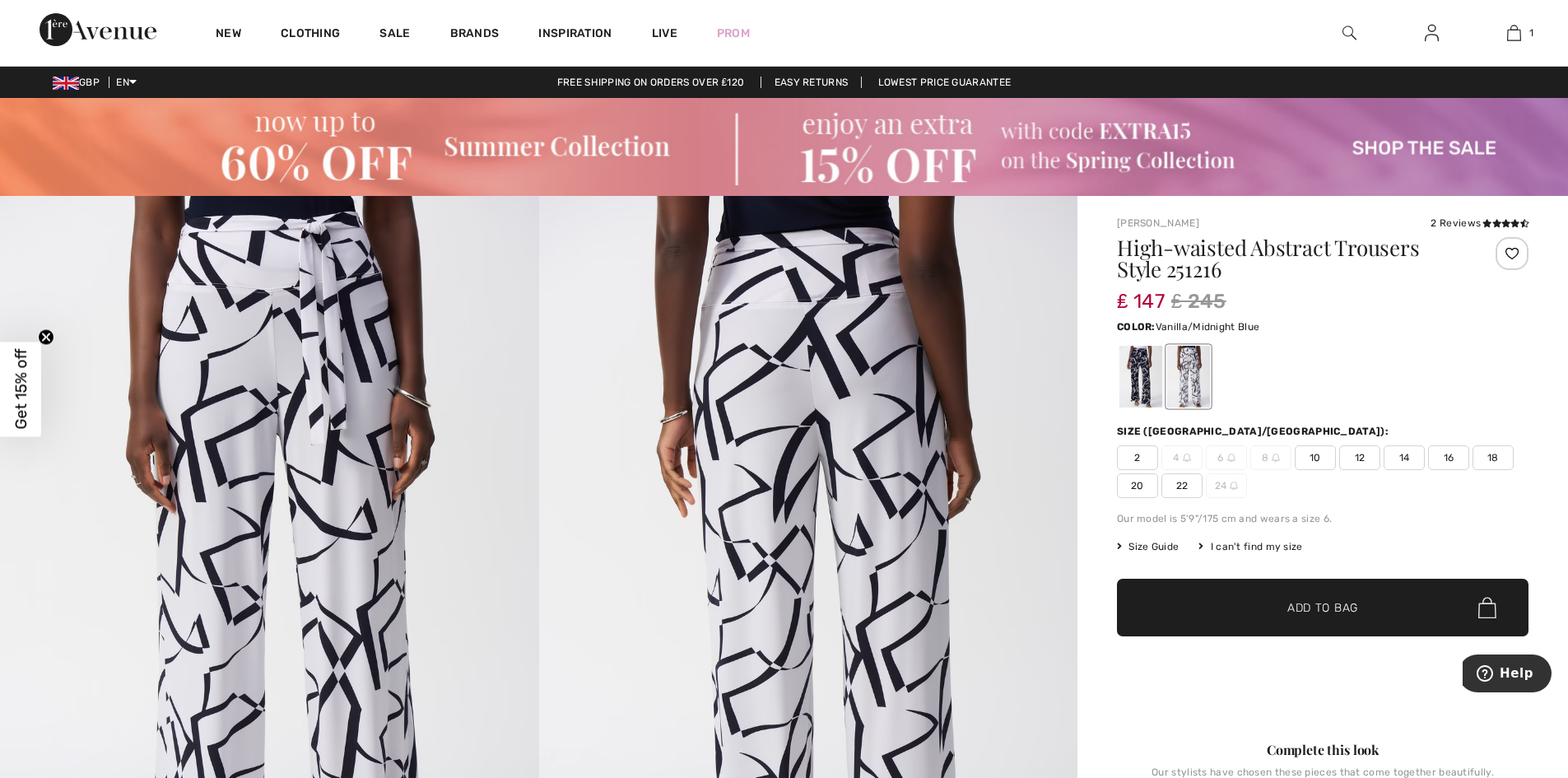
click at [1400, 456] on span "14" at bounding box center [1405, 458] width 41 height 25
click at [1348, 460] on span "12" at bounding box center [1360, 458] width 41 height 25
click at [1285, 613] on span "✔ Added to Bag" at bounding box center [1298, 608] width 100 height 17
click at [1352, 36] on img at bounding box center [1350, 33] width 14 height 20
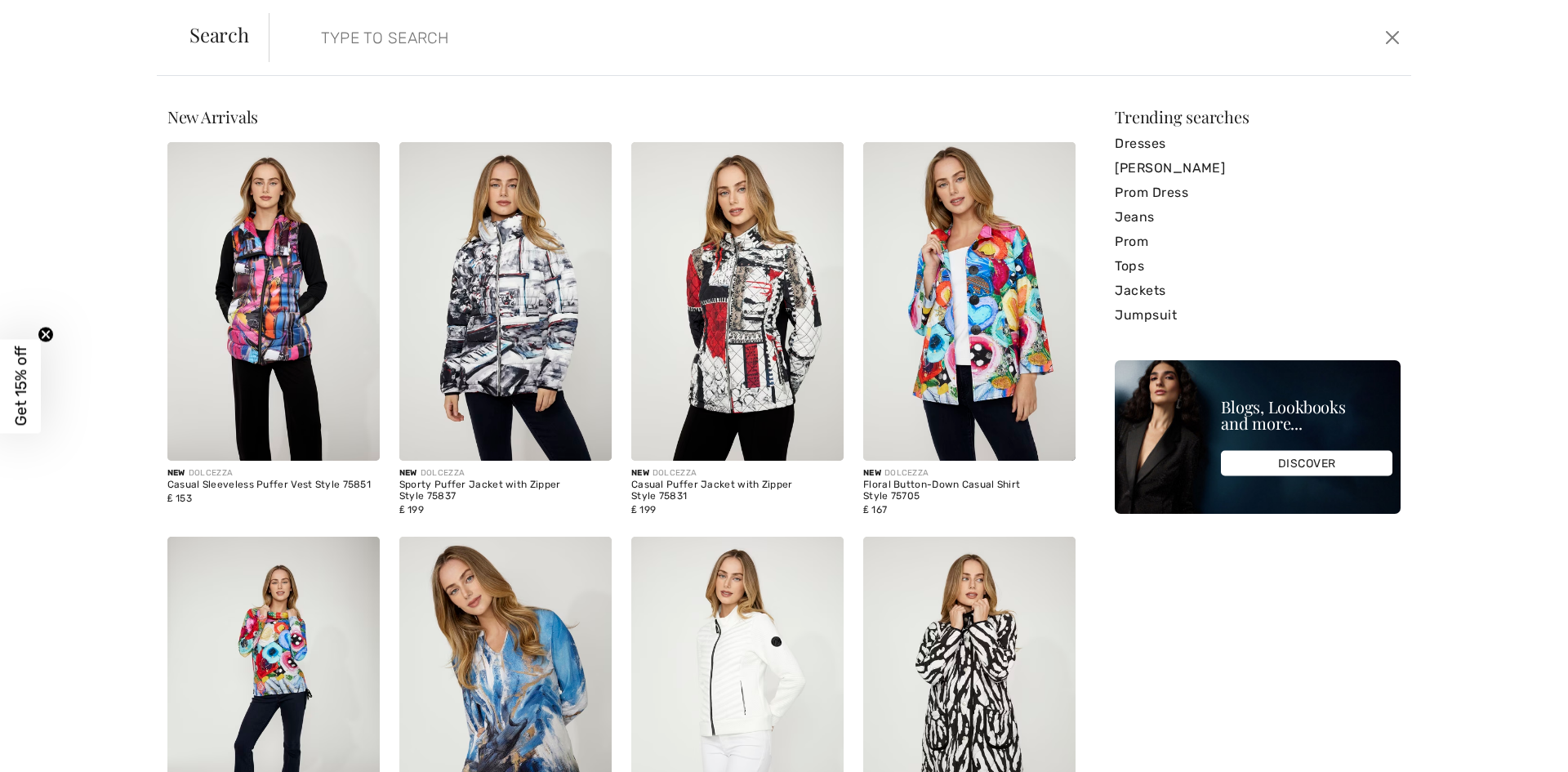
click at [374, 43] on input "search" at bounding box center [709, 37] width 803 height 49
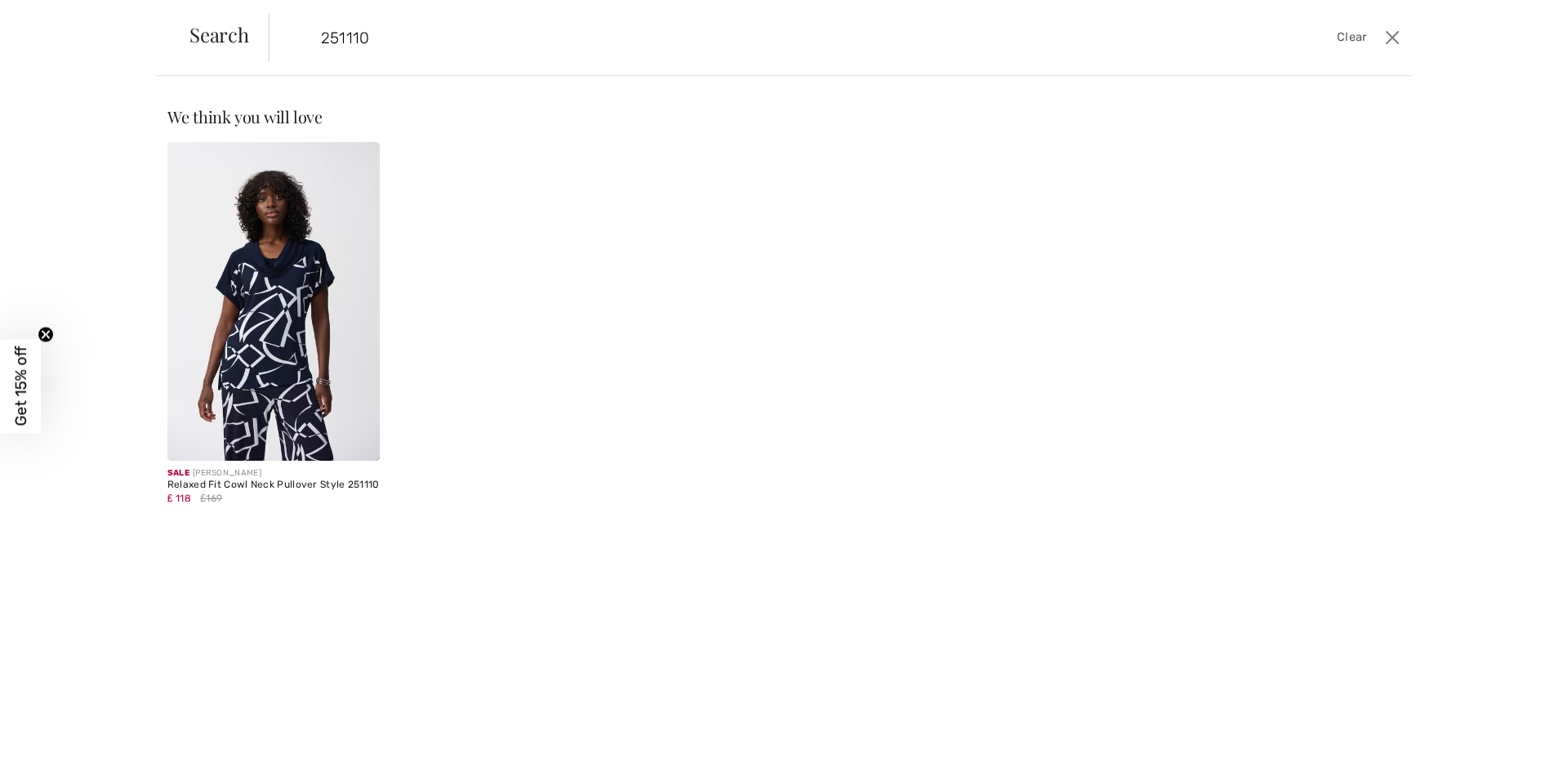
type input "251110"
click at [278, 327] on img at bounding box center [273, 302] width 212 height 319
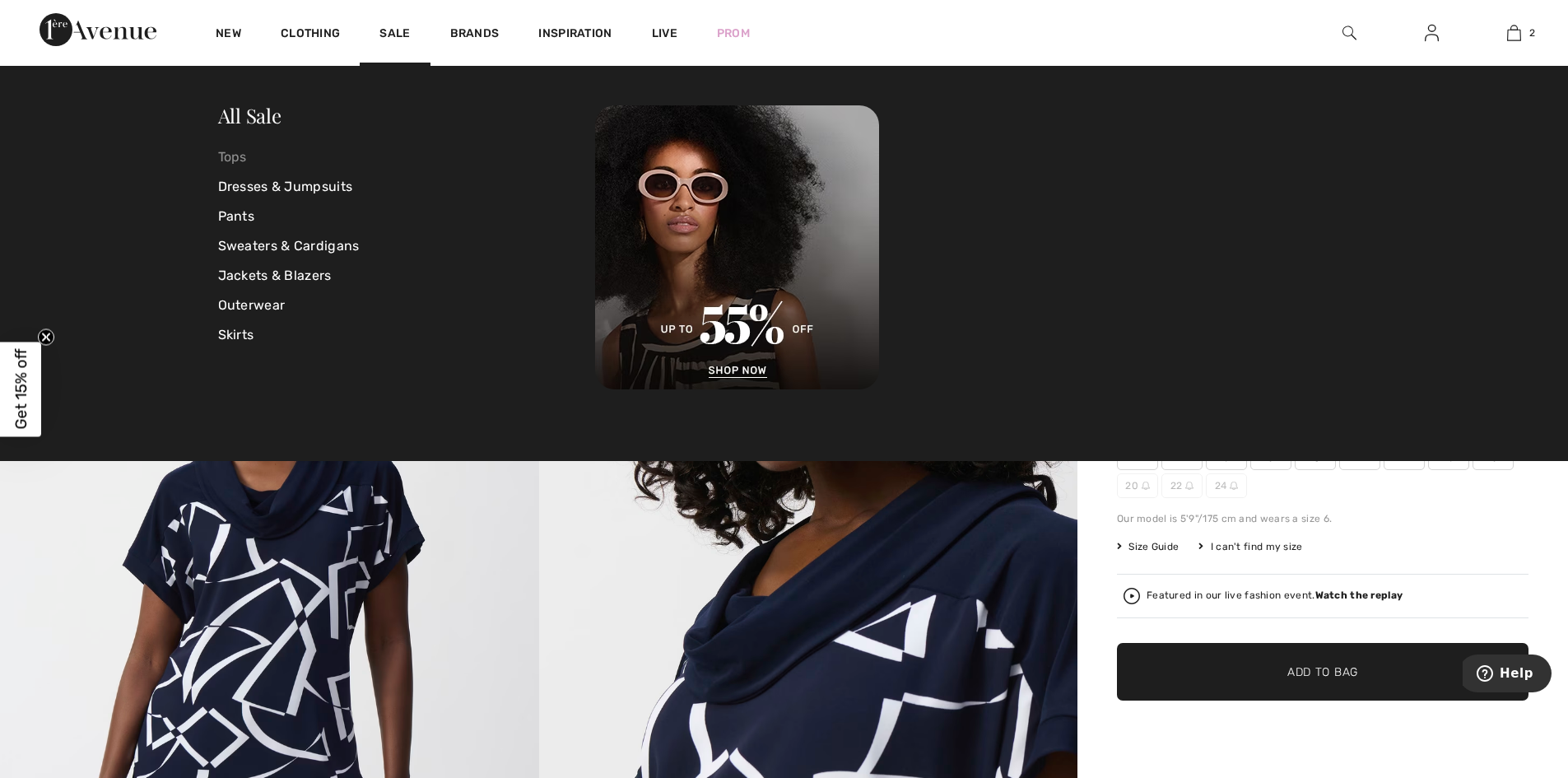
click at [240, 163] on link "Tops" at bounding box center [407, 157] width 378 height 30
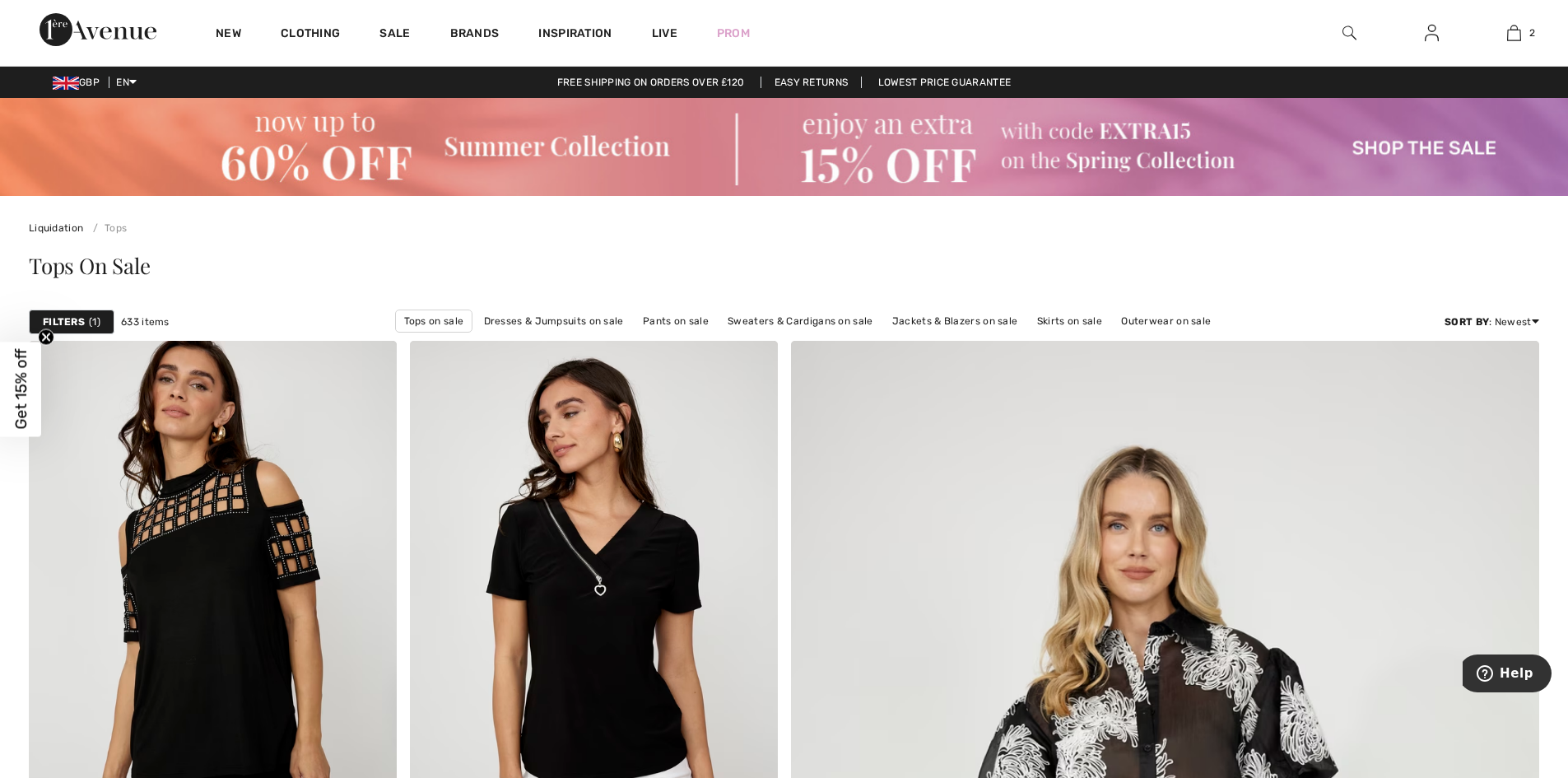
click at [66, 320] on strong "Filters" at bounding box center [64, 321] width 42 height 15
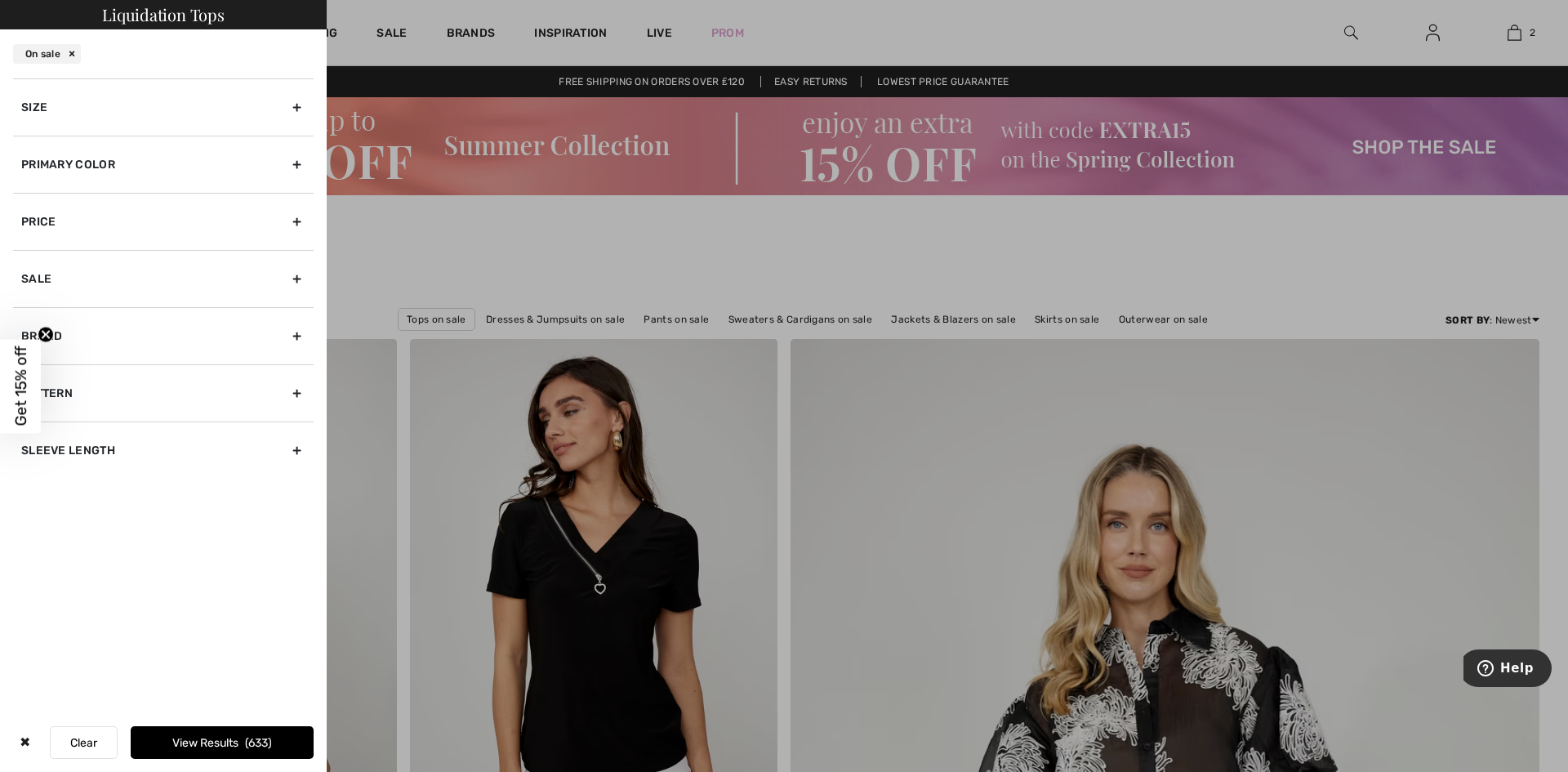
click at [109, 164] on div "Primary Color" at bounding box center [163, 164] width 301 height 57
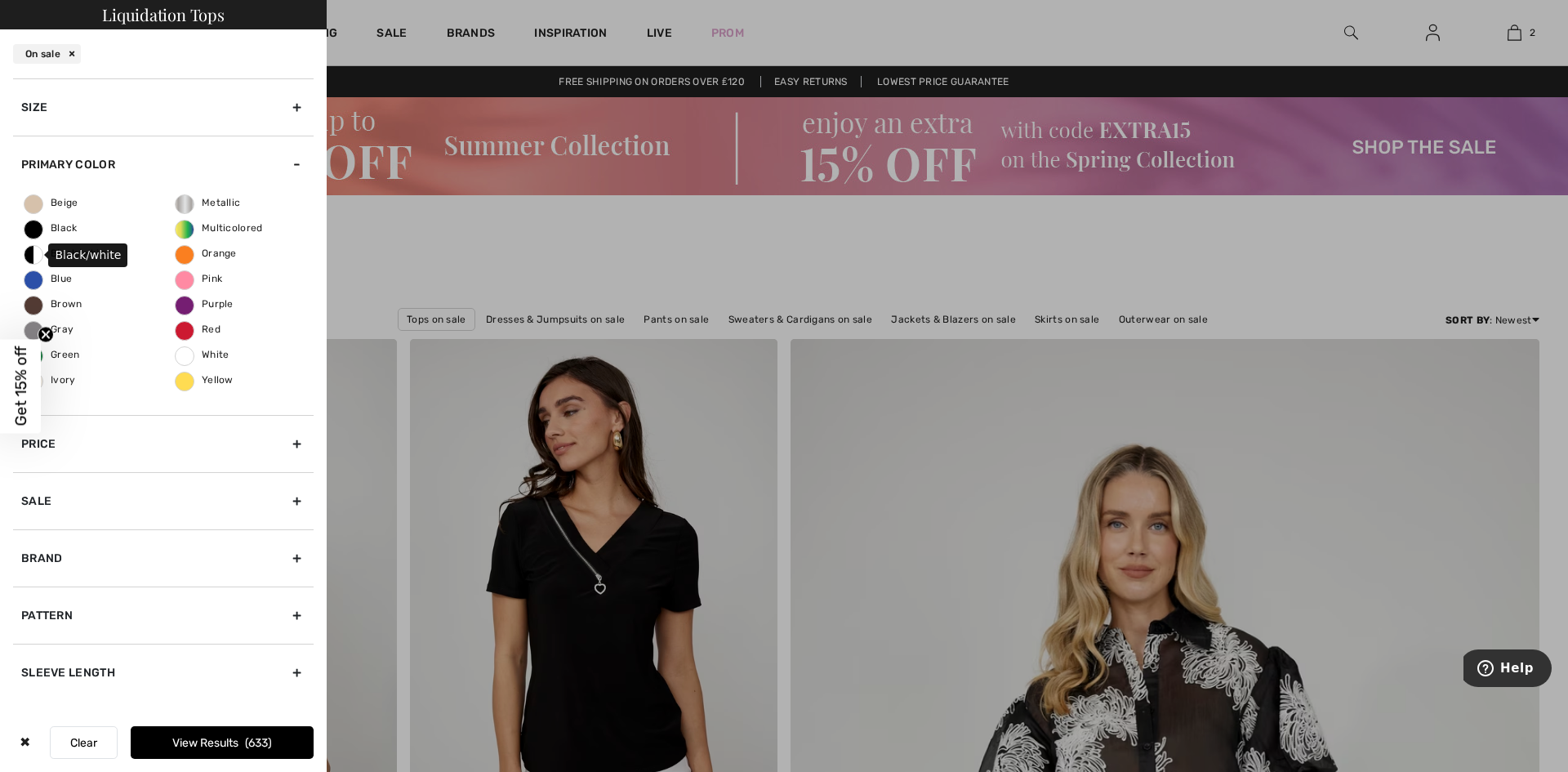
click at [32, 255] on span "Black/white" at bounding box center [67, 253] width 85 height 11
click at [0, 0] on input "Black/white" at bounding box center [0, 0] width 0 height 0
click at [59, 378] on span "Ivory" at bounding box center [50, 379] width 51 height 11
click at [0, 0] on input "Ivory" at bounding box center [0, 0] width 0 height 0
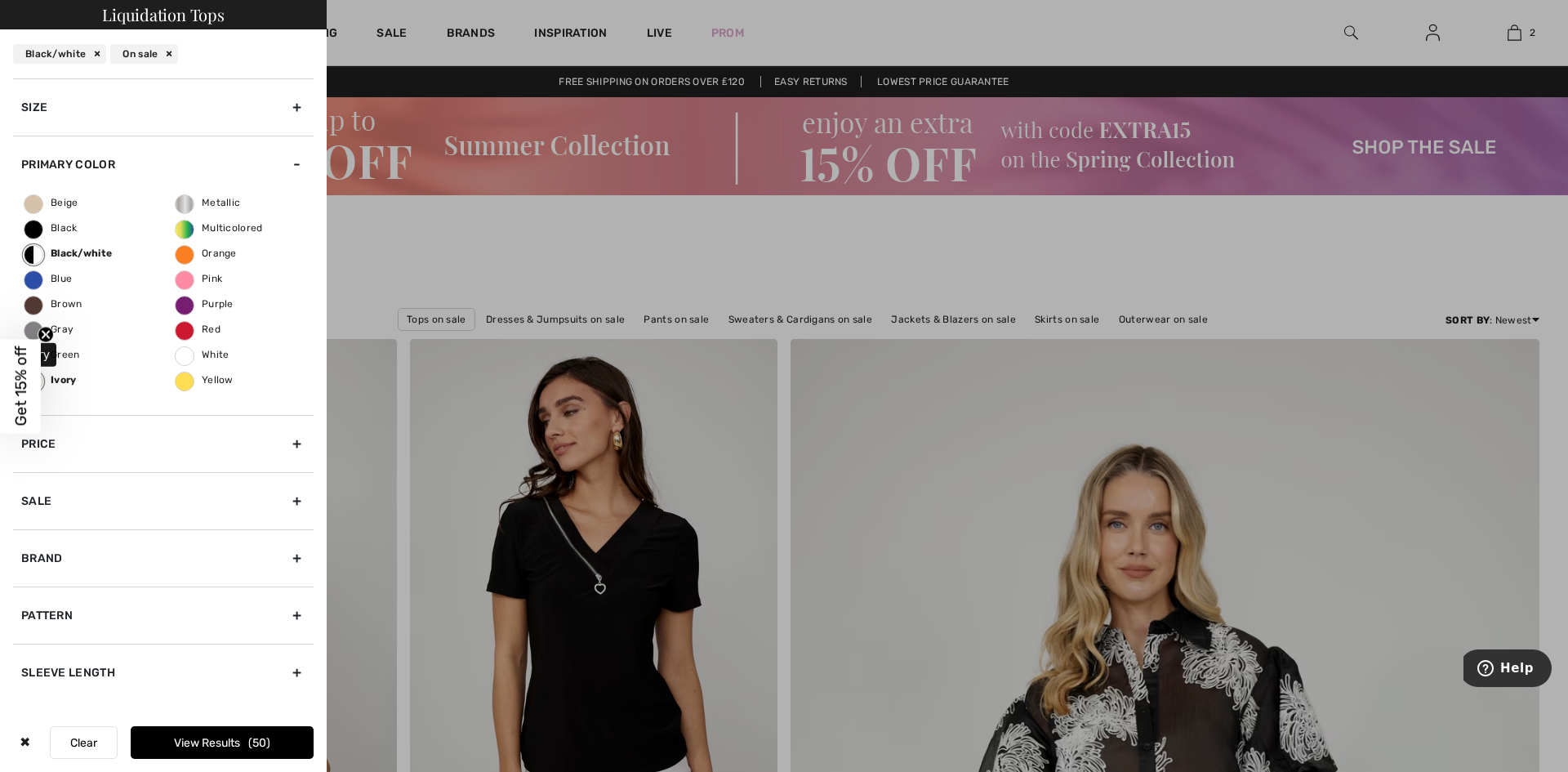
click at [59, 378] on span "Ivory" at bounding box center [50, 379] width 52 height 11
click at [0, 0] on input "Ivory" at bounding box center [0, 0] width 0 height 0
click at [203, 743] on button "View Results 161" at bounding box center [221, 742] width 183 height 32
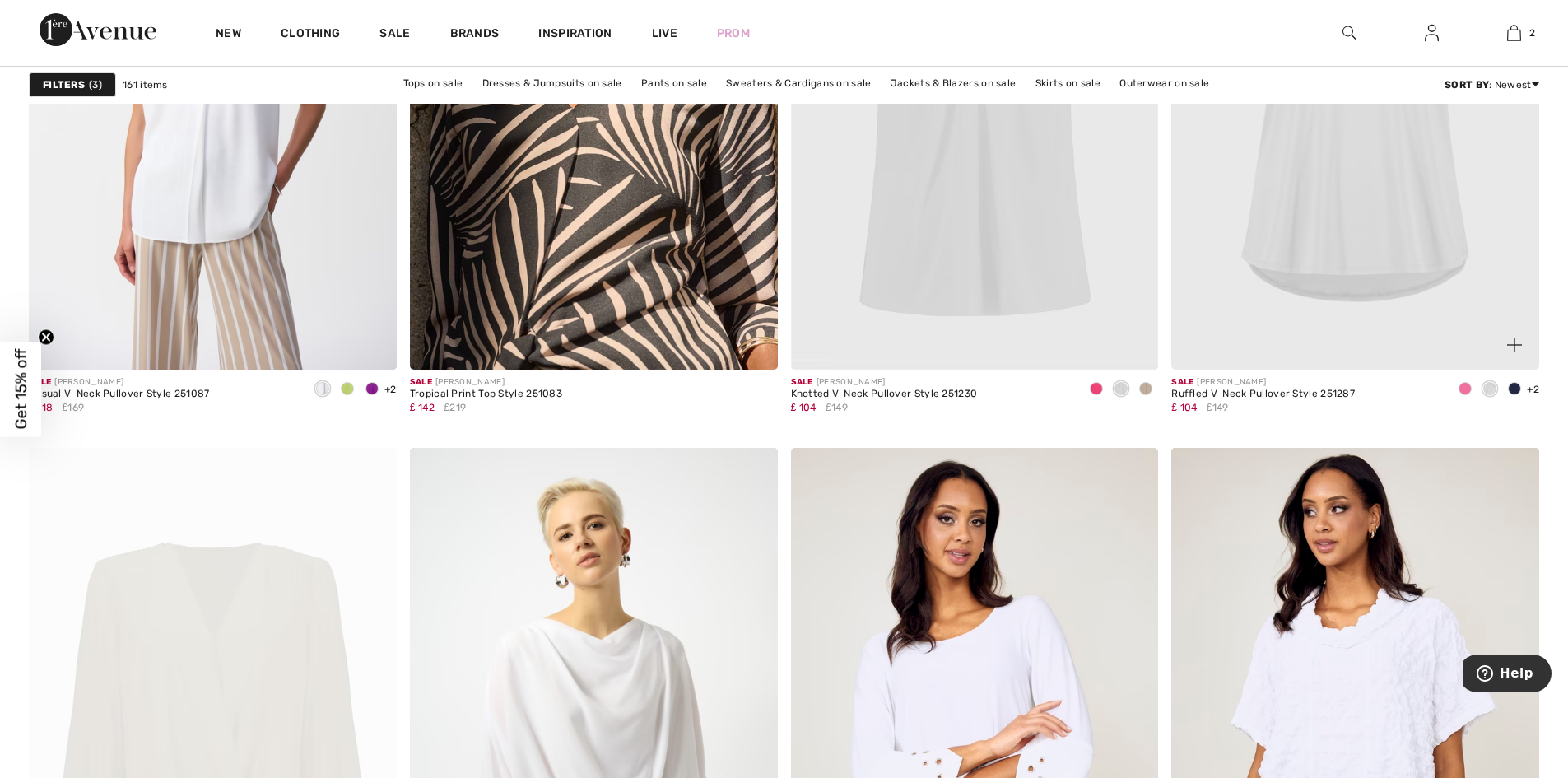
scroll to position [6669, 0]
